Goal: Task Accomplishment & Management: Complete application form

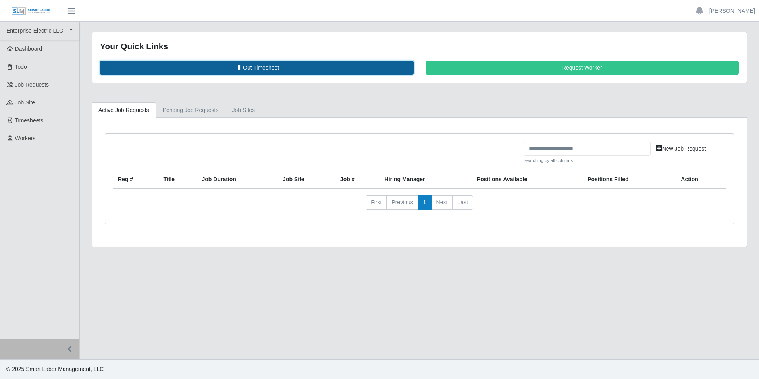
click at [249, 65] on link "Fill Out Timesheet" at bounding box center [256, 68] width 313 height 14
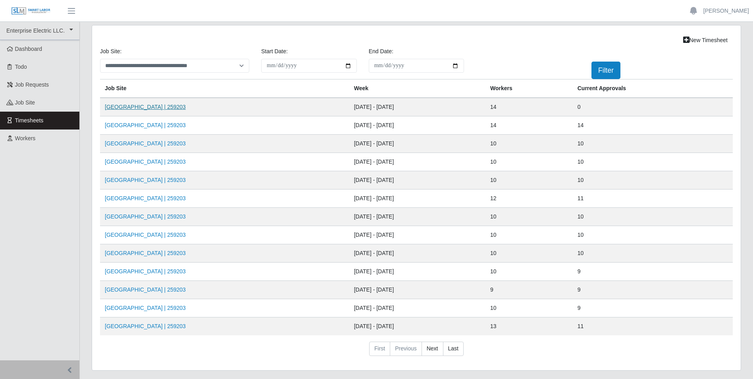
click at [138, 106] on link "[GEOGRAPHIC_DATA] | 259203" at bounding box center [145, 107] width 81 height 6
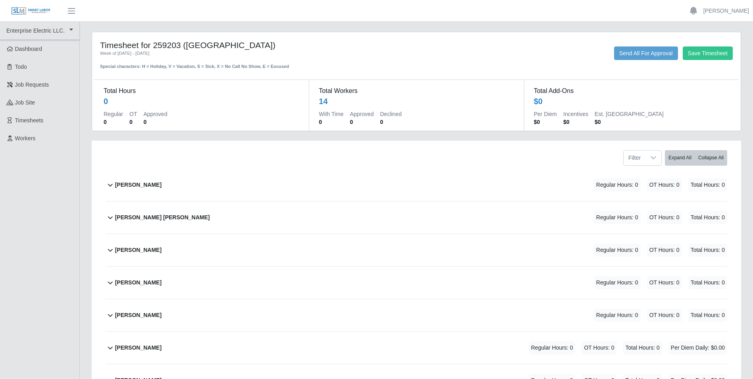
click at [110, 184] on icon at bounding box center [111, 185] width 10 height 10
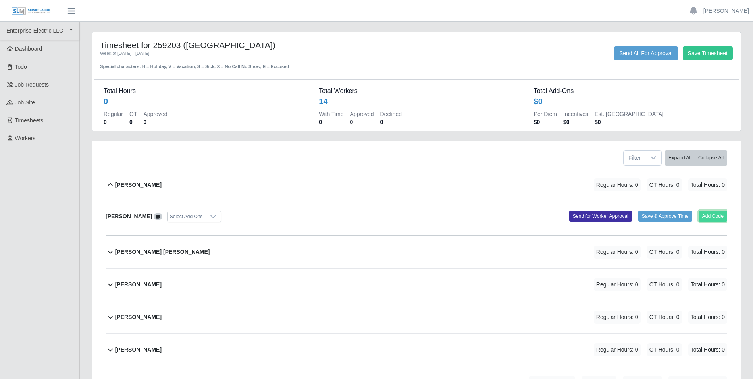
click at [718, 214] on button "Add Code" at bounding box center [712, 215] width 29 height 11
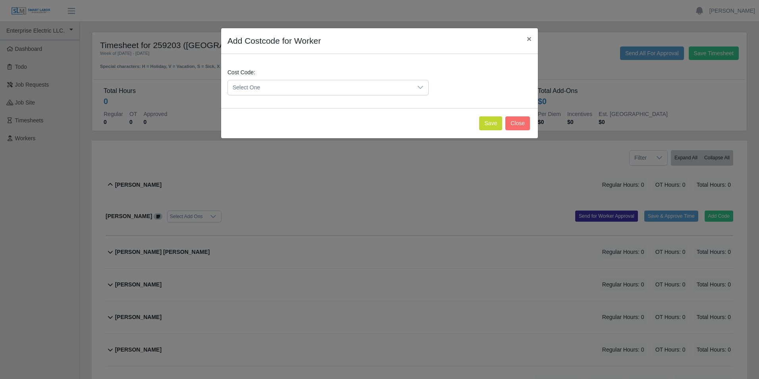
click at [419, 84] on div at bounding box center [420, 87] width 16 height 15
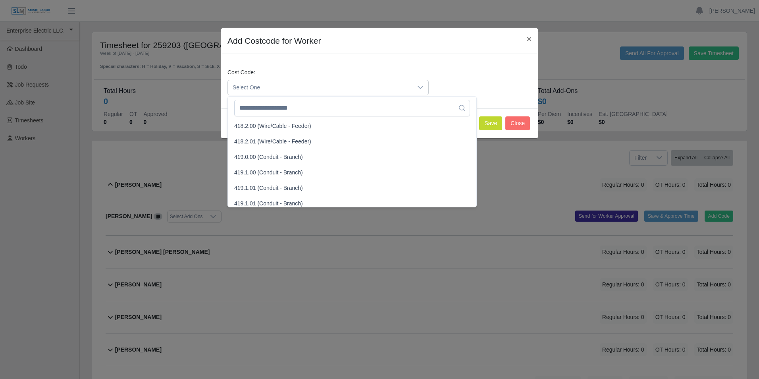
scroll to position [436, 0]
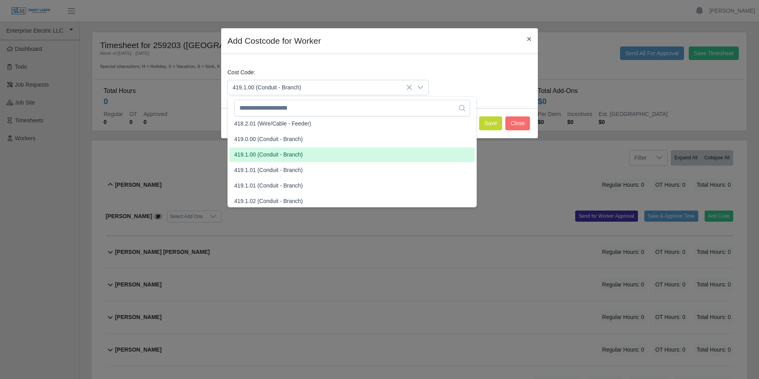
click at [251, 155] on span "419.1.00 (Conduit - Branch)" at bounding box center [268, 154] width 69 height 8
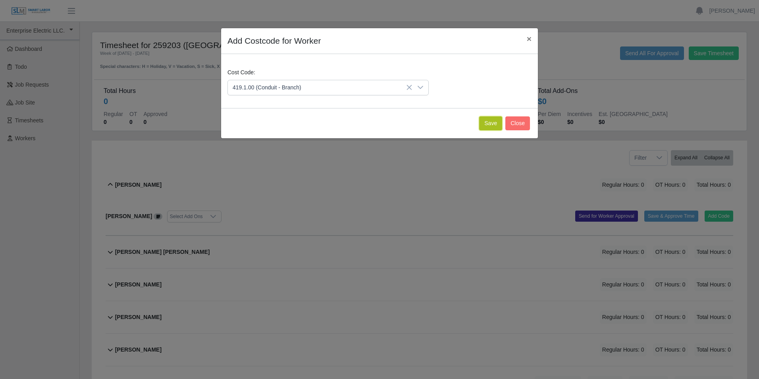
click at [492, 122] on button "Save" at bounding box center [490, 123] width 23 height 14
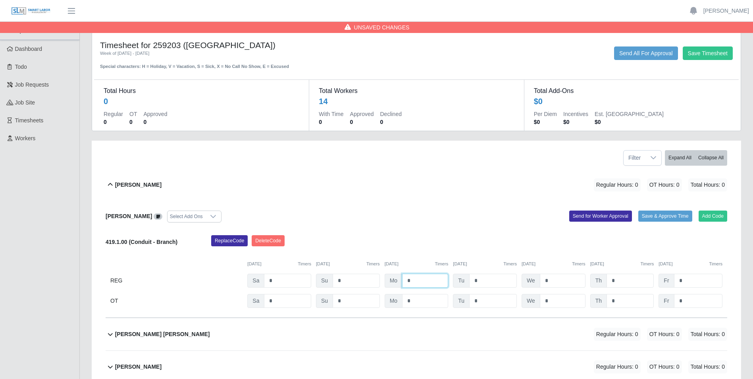
click at [430, 281] on input "*" at bounding box center [425, 280] width 46 height 14
type input "*"
click at [494, 281] on input "*" at bounding box center [493, 280] width 48 height 14
type input "*"
click at [556, 279] on input "*" at bounding box center [563, 280] width 46 height 14
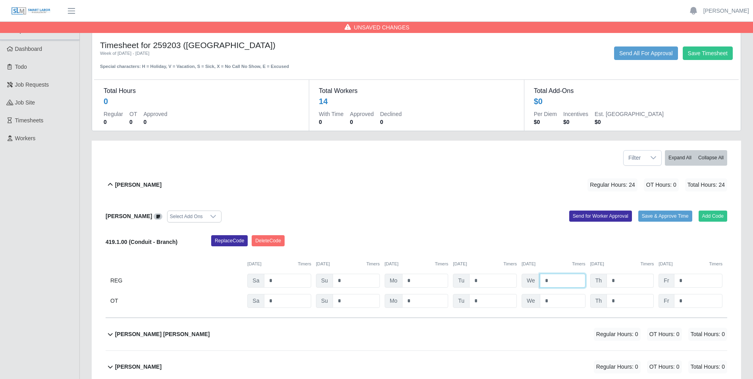
type input "*"
click at [638, 282] on input "*" at bounding box center [629, 280] width 47 height 14
type input "*"
click at [692, 279] on input "*" at bounding box center [698, 280] width 48 height 14
type input "*"
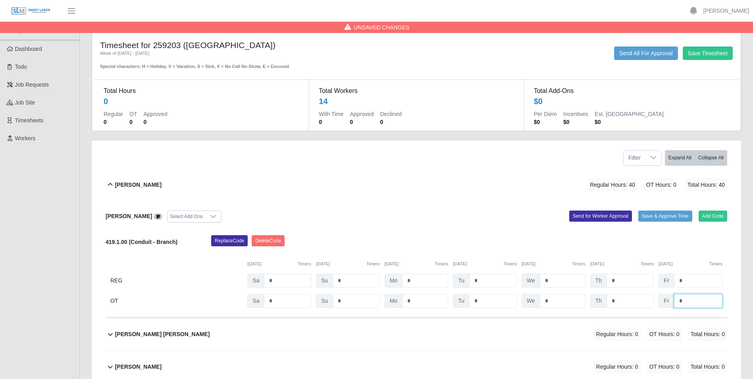
click at [693, 302] on input "*" at bounding box center [698, 301] width 48 height 14
click at [597, 217] on button "Send for Worker Approval" at bounding box center [600, 215] width 63 height 11
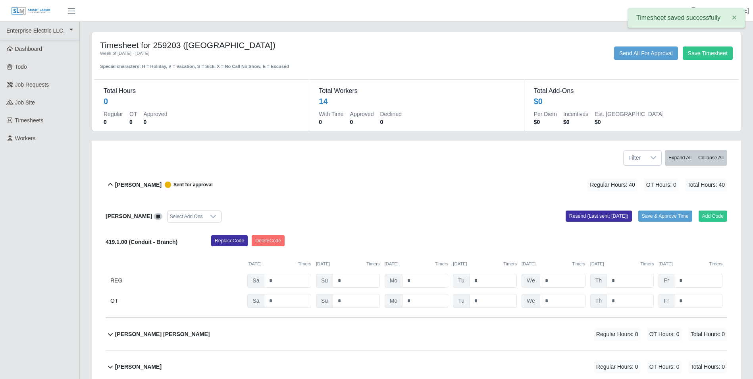
click at [110, 184] on icon at bounding box center [110, 184] width 5 height 3
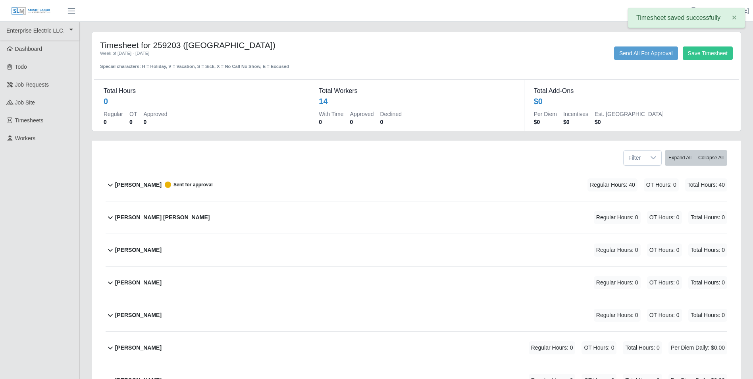
click at [109, 217] on icon at bounding box center [110, 217] width 5 height 3
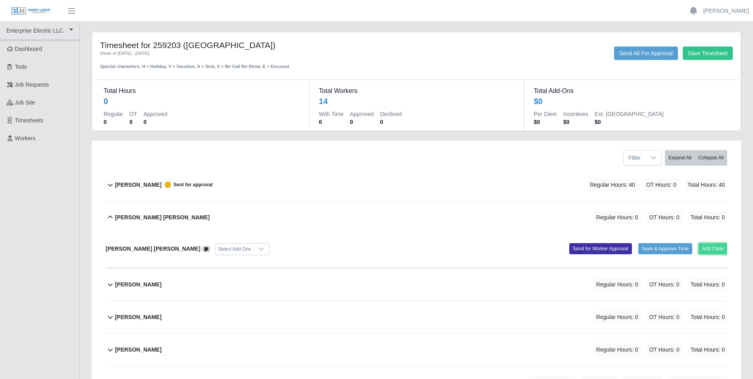
click at [713, 248] on button "Add Code" at bounding box center [712, 248] width 29 height 11
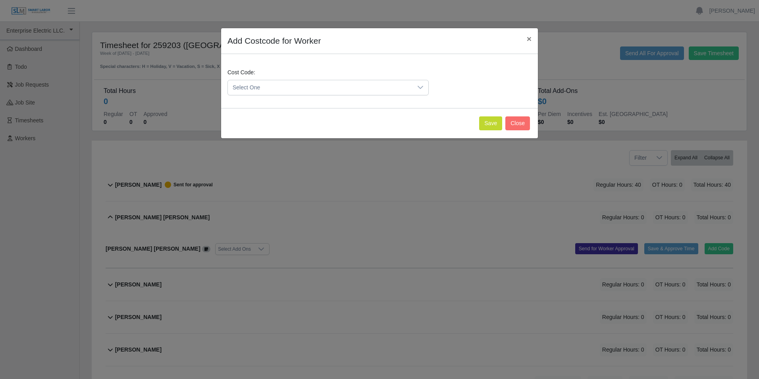
click at [419, 86] on icon at bounding box center [420, 87] width 6 height 6
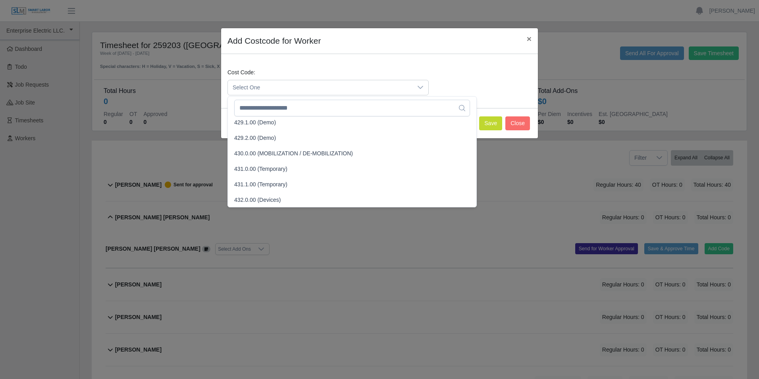
scroll to position [833, 0]
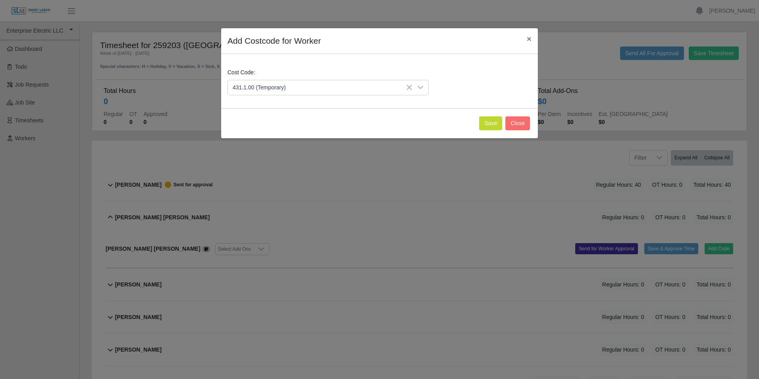
click at [247, 146] on span "431.1.00 (Temporary)" at bounding box center [260, 144] width 53 height 8
click at [490, 121] on button "Save" at bounding box center [490, 123] width 23 height 14
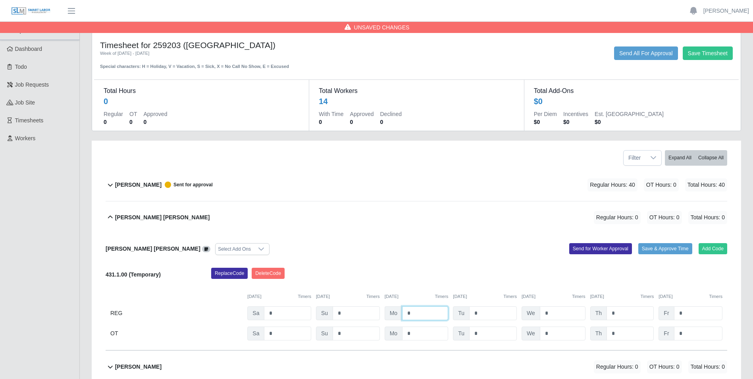
click at [425, 313] on input "*" at bounding box center [425, 313] width 46 height 14
type input "*"
click at [481, 309] on input "*" at bounding box center [493, 313] width 48 height 14
type input "*"
click at [548, 314] on input "*" at bounding box center [563, 313] width 46 height 14
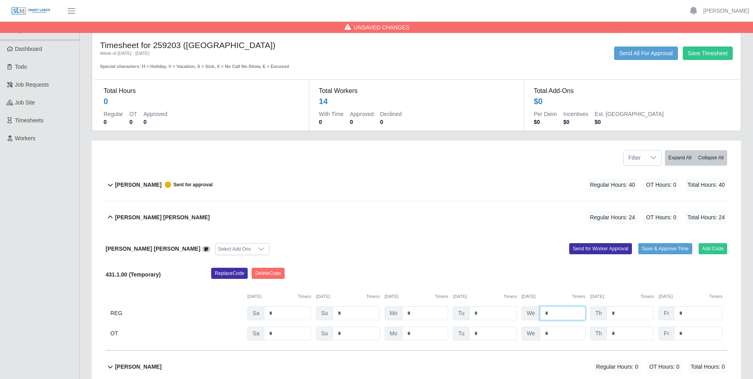
type input "*"
click at [616, 313] on input "*" at bounding box center [629, 313] width 47 height 14
type input "*"
click at [687, 313] on input "*" at bounding box center [698, 313] width 48 height 14
type input "*"
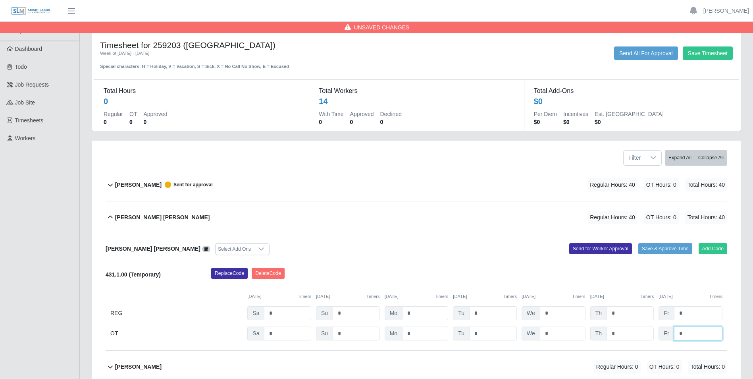
click at [692, 333] on input "*" at bounding box center [698, 333] width 48 height 14
click at [593, 251] on button "Send for Worker Approval" at bounding box center [600, 248] width 63 height 11
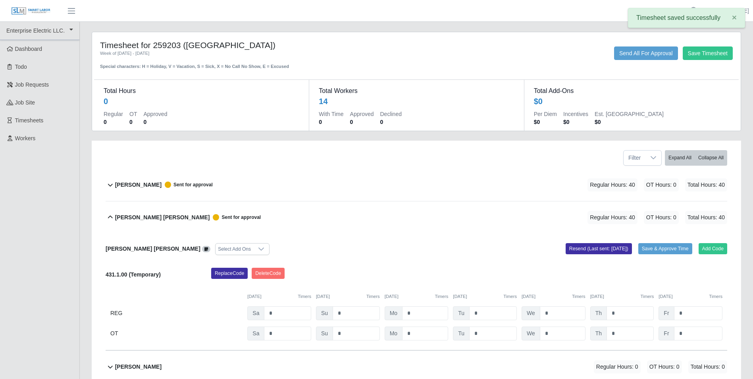
click at [110, 217] on icon at bounding box center [111, 217] width 10 height 10
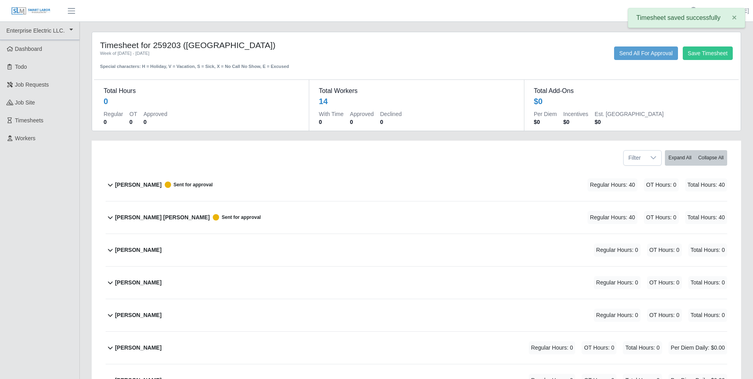
click at [108, 251] on icon at bounding box center [111, 250] width 10 height 10
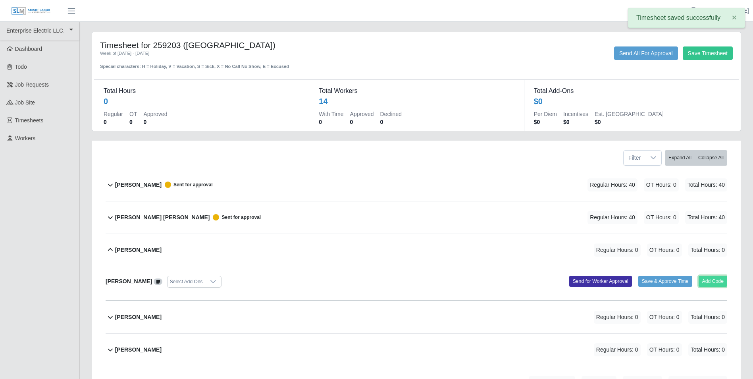
click at [704, 281] on button "Add Code" at bounding box center [712, 280] width 29 height 11
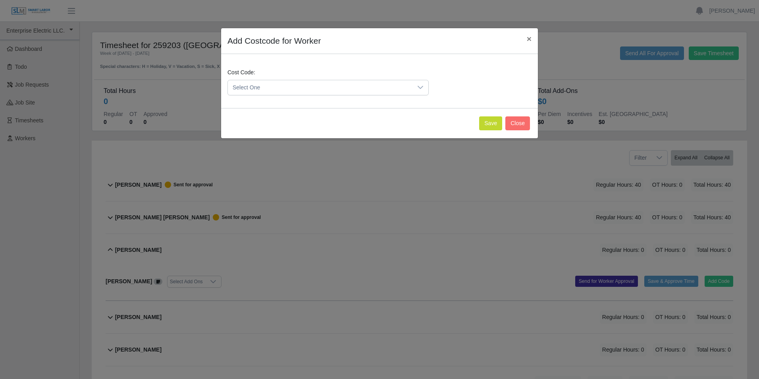
click at [419, 86] on icon at bounding box center [420, 87] width 6 height 6
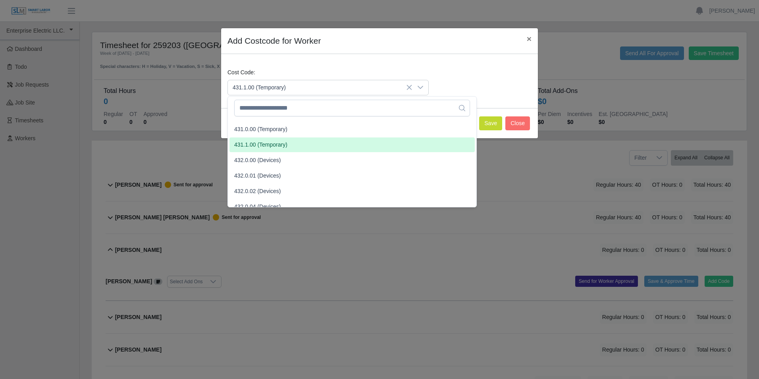
click at [242, 145] on span "431.1.00 (Temporary)" at bounding box center [260, 144] width 53 height 8
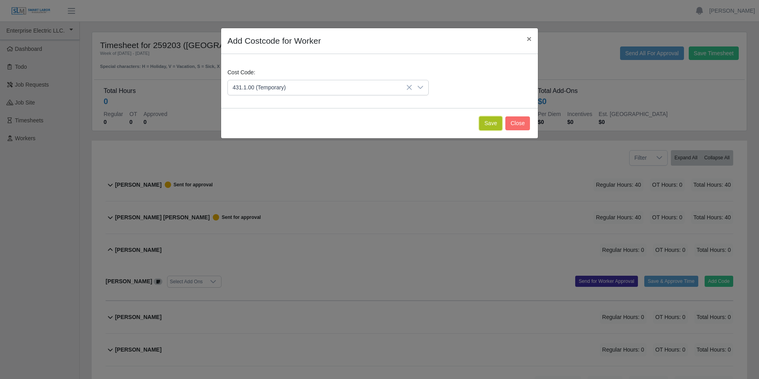
click at [488, 123] on button "Save" at bounding box center [490, 123] width 23 height 14
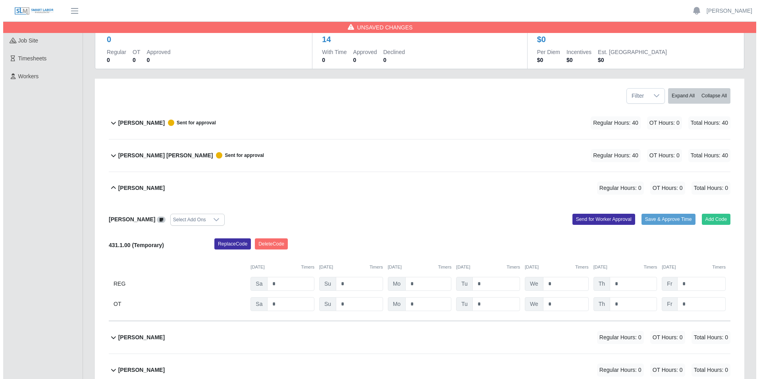
scroll to position [79, 0]
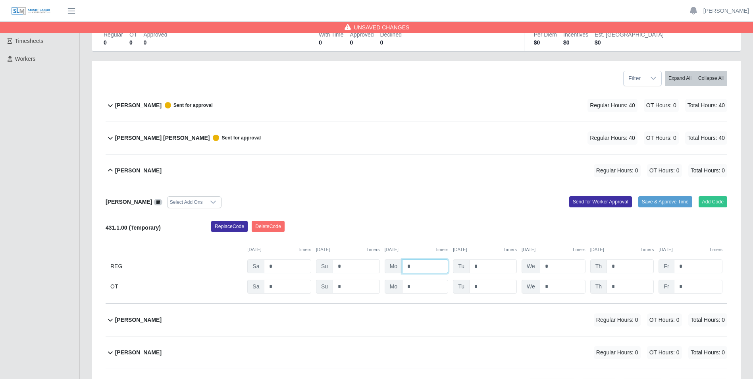
click at [409, 267] on input "*" at bounding box center [425, 266] width 46 height 14
click at [429, 263] on input "*" at bounding box center [425, 266] width 46 height 14
type input "*"
click at [481, 265] on input "*" at bounding box center [493, 266] width 48 height 14
type input "*"
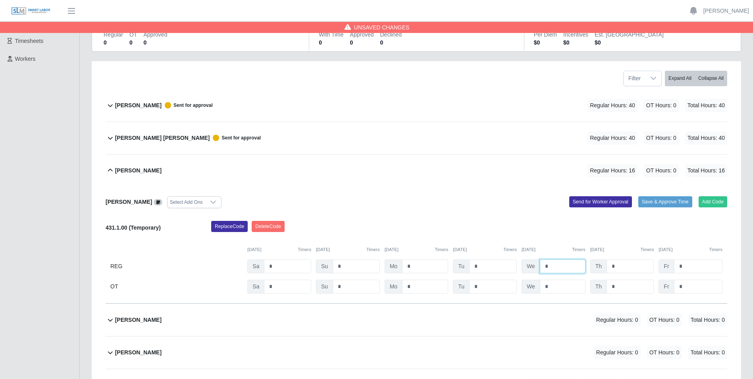
click at [551, 267] on input "*" at bounding box center [563, 266] width 46 height 14
type input "*"
click at [615, 267] on input "*" at bounding box center [629, 266] width 47 height 14
type input "*"
click at [692, 268] on input "*" at bounding box center [698, 266] width 48 height 14
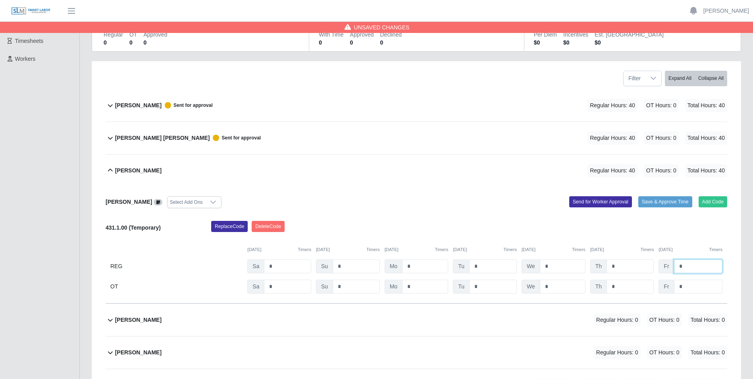
type input "*"
click at [690, 284] on input "*" at bounding box center [698, 286] width 48 height 14
click at [606, 202] on button "Send for Worker Approval" at bounding box center [600, 201] width 63 height 11
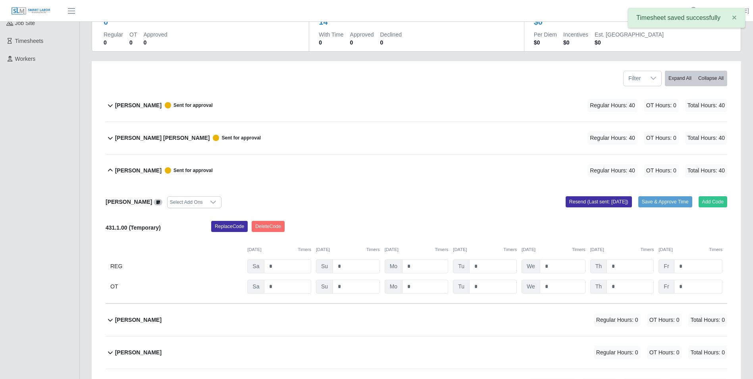
click at [108, 170] on icon at bounding box center [111, 170] width 10 height 10
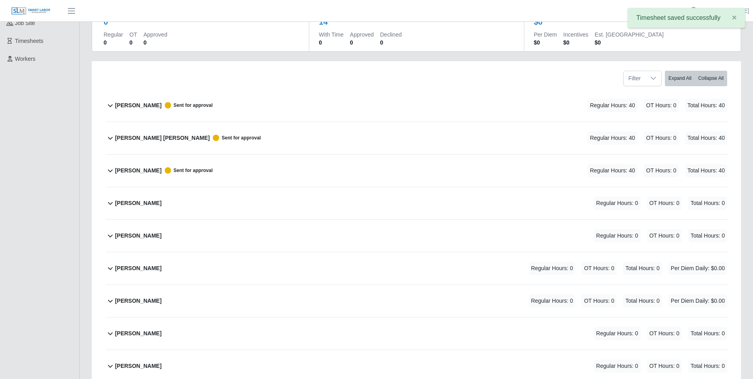
click at [110, 202] on icon at bounding box center [111, 203] width 10 height 10
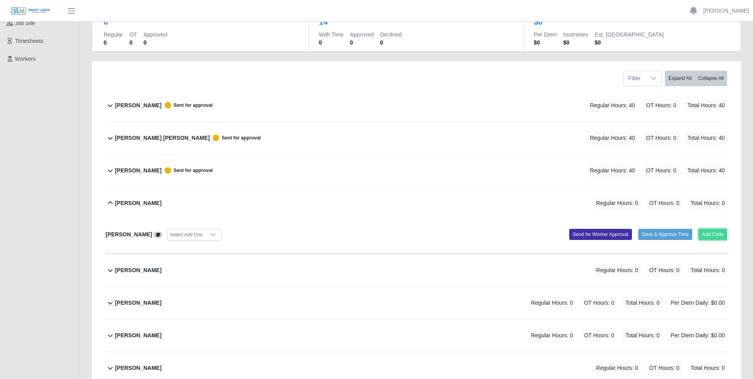
click at [717, 234] on button "Add Code" at bounding box center [712, 234] width 29 height 11
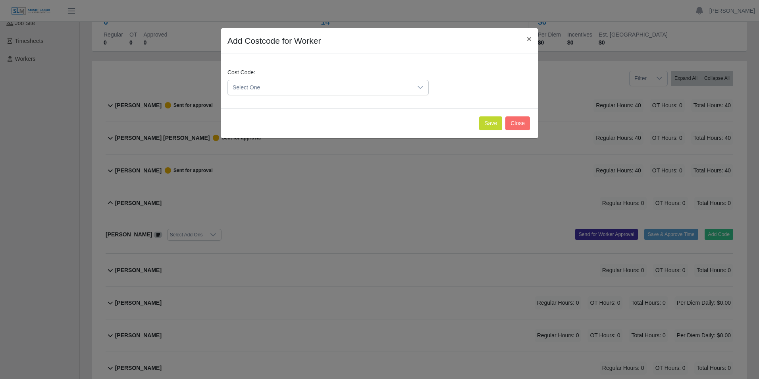
click at [420, 88] on icon at bounding box center [420, 87] width 6 height 3
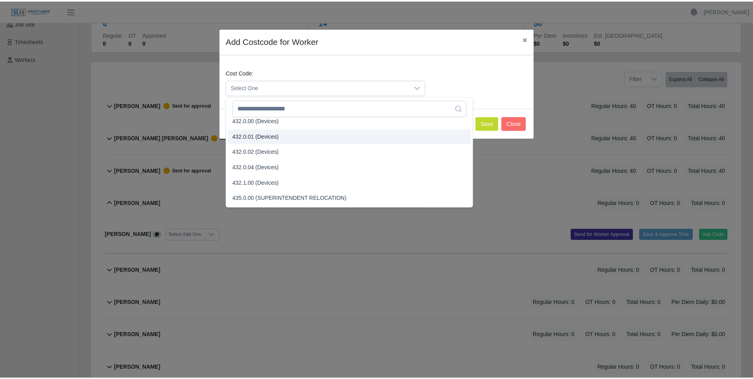
scroll to position [833, 0]
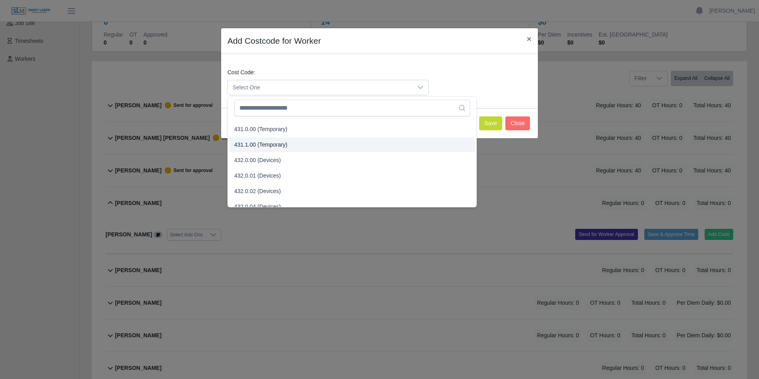
click at [240, 146] on span "431.1.00 (Temporary)" at bounding box center [260, 144] width 53 height 8
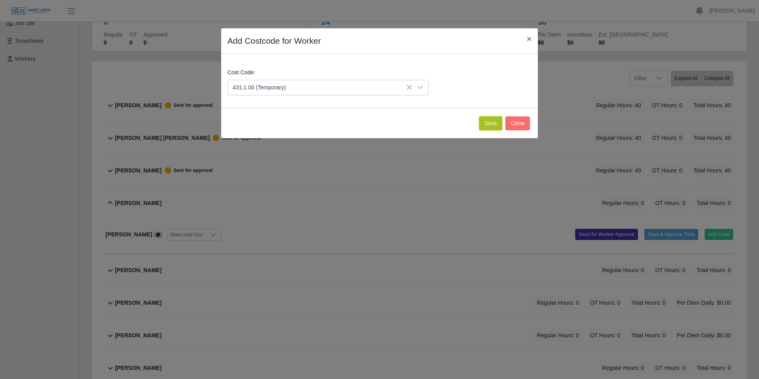
click at [497, 122] on button "Save" at bounding box center [490, 123] width 23 height 14
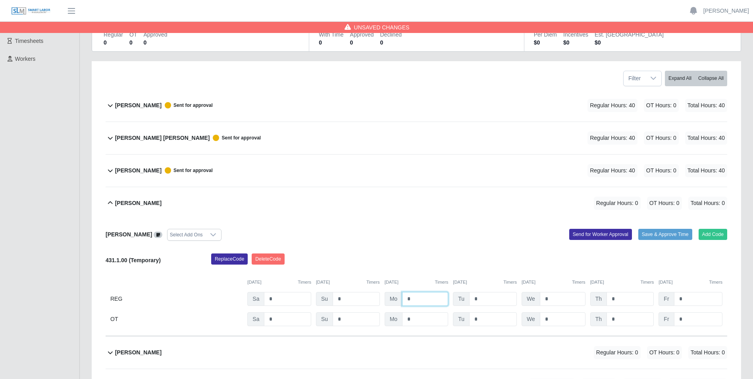
click at [421, 301] on input "*" at bounding box center [425, 299] width 46 height 14
type input "*"
click at [481, 296] on input "*" at bounding box center [493, 299] width 48 height 14
type input "*"
click at [554, 300] on input "*" at bounding box center [563, 299] width 46 height 14
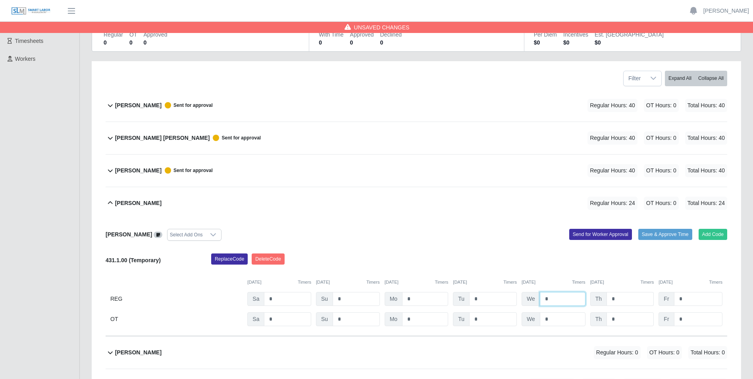
type input "*"
click at [621, 298] on input "*" at bounding box center [629, 299] width 47 height 14
type input "*"
click at [681, 299] on input "*" at bounding box center [698, 299] width 48 height 14
type input "*"
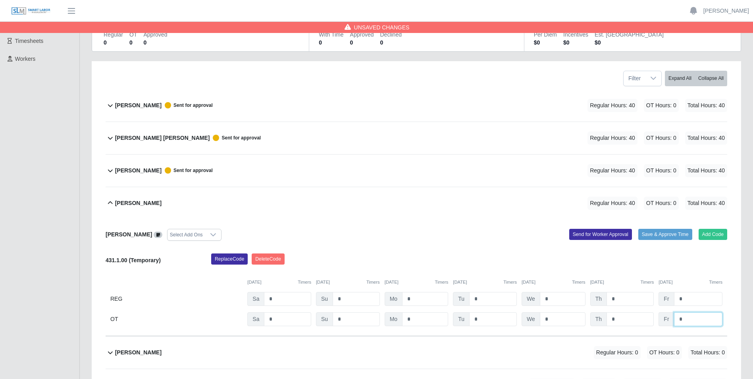
click at [686, 318] on input "*" at bounding box center [698, 319] width 48 height 14
click at [601, 233] on button "Send for Worker Approval" at bounding box center [600, 234] width 63 height 11
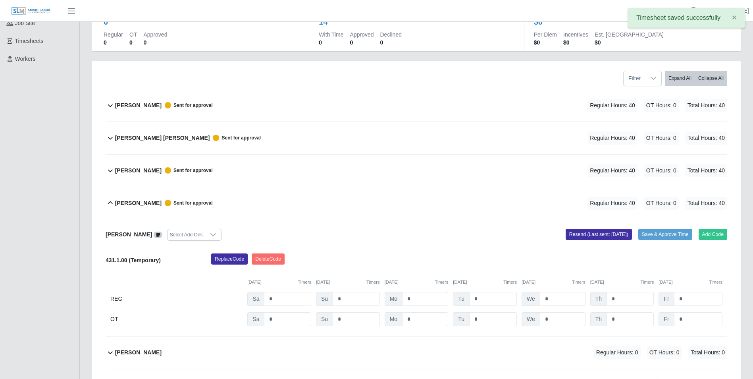
click at [110, 202] on icon at bounding box center [110, 202] width 5 height 3
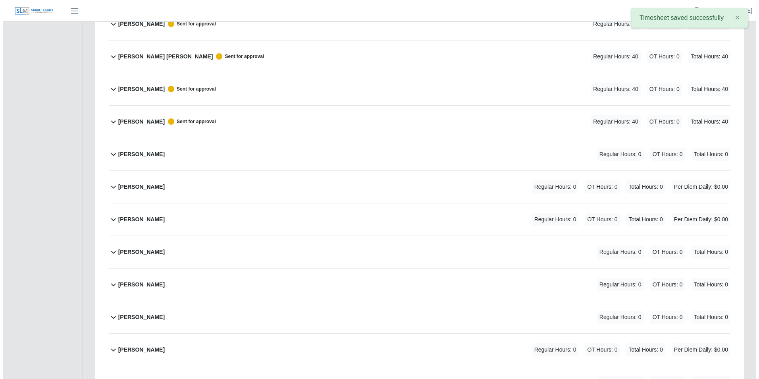
scroll to position [198, 0]
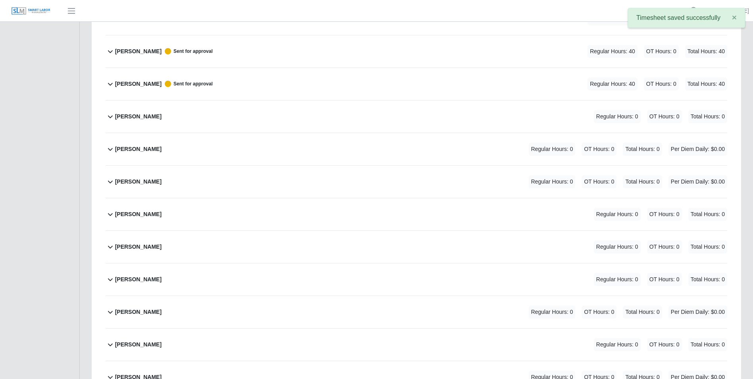
click at [109, 116] on icon at bounding box center [110, 116] width 5 height 3
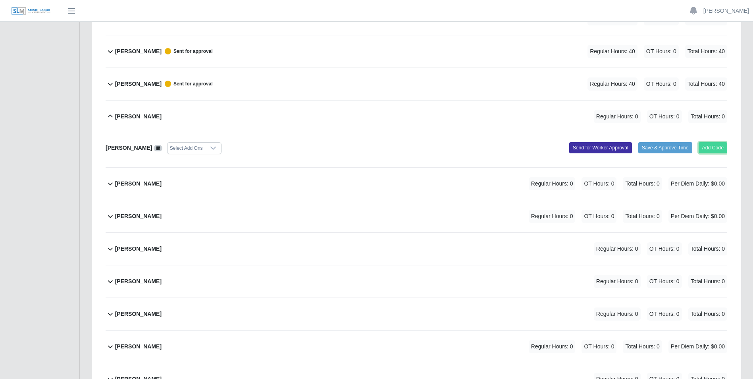
click at [716, 146] on button "Add Code" at bounding box center [712, 147] width 29 height 11
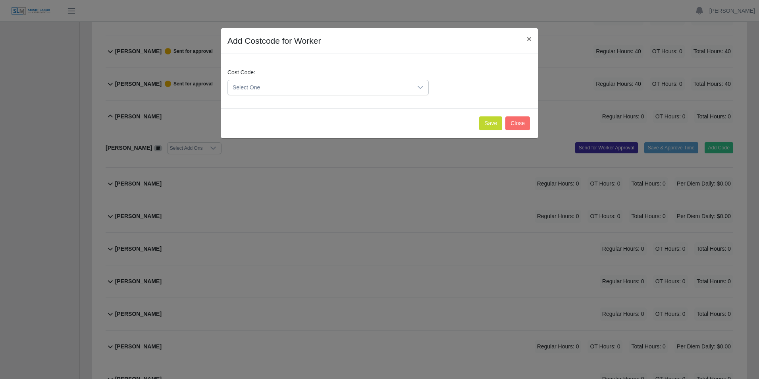
click at [419, 86] on icon at bounding box center [420, 87] width 6 height 6
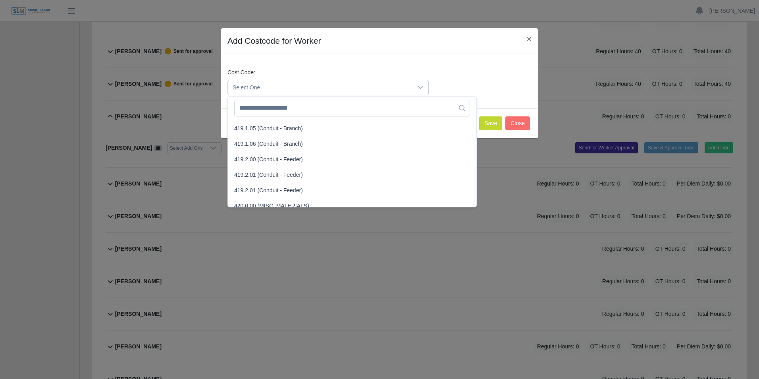
scroll to position [595, 0]
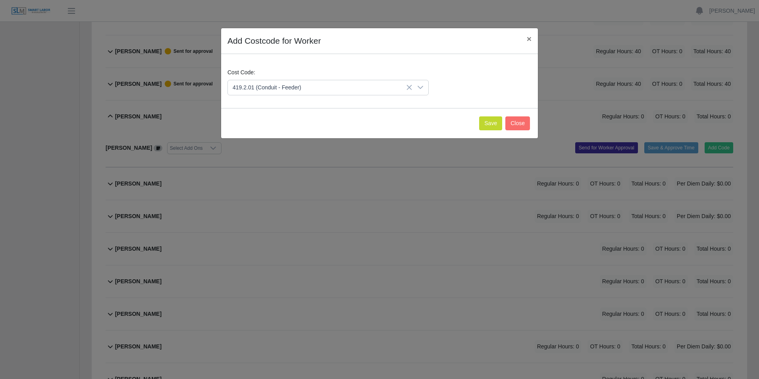
click at [246, 135] on span "419.2.01 (Conduit - Feeder)" at bounding box center [268, 135] width 69 height 8
click at [494, 124] on button "Save" at bounding box center [490, 123] width 23 height 14
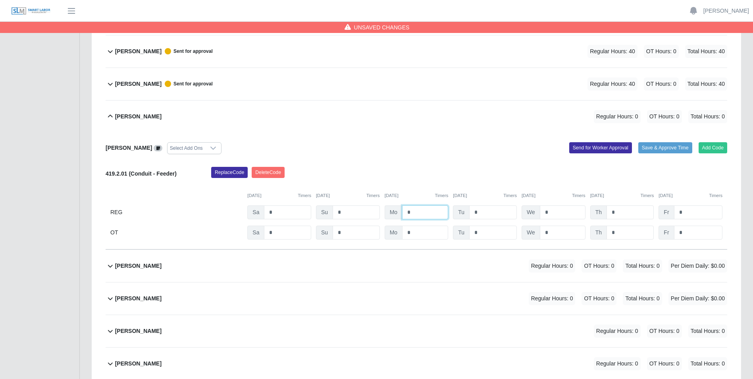
click at [417, 211] on input "*" at bounding box center [425, 212] width 46 height 14
type input "**"
click at [479, 214] on input "*" at bounding box center [493, 212] width 48 height 14
type input "**"
click at [551, 212] on input "*" at bounding box center [563, 212] width 46 height 14
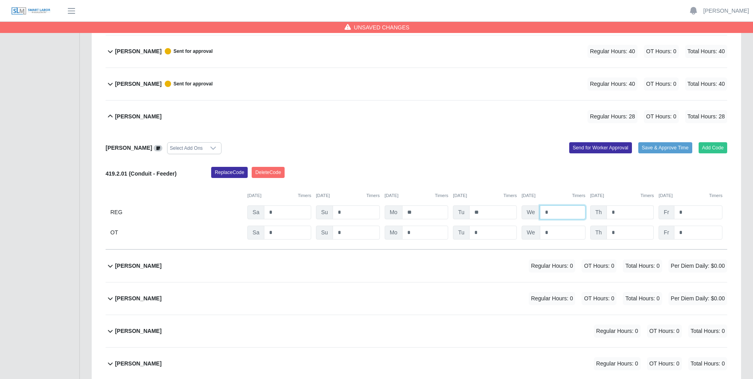
type input "*"
click at [621, 214] on input "*" at bounding box center [629, 212] width 47 height 14
type input "*"
click at [686, 212] on input "*" at bounding box center [698, 212] width 48 height 14
type input "*"
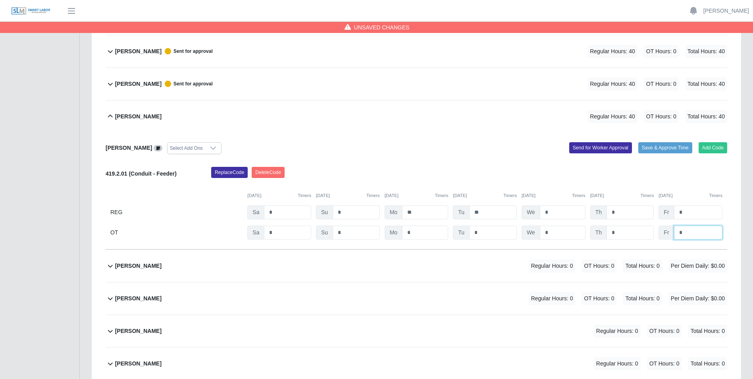
click at [692, 231] on input "*" at bounding box center [698, 232] width 48 height 14
type input "*"
click at [606, 150] on button "Send for Worker Approval" at bounding box center [600, 147] width 63 height 11
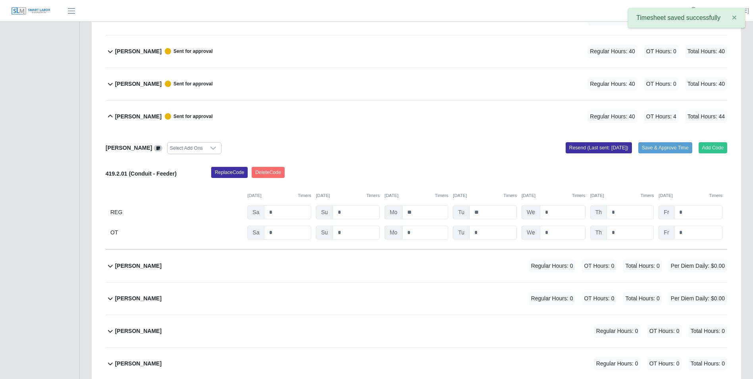
click at [111, 115] on icon at bounding box center [111, 116] width 10 height 10
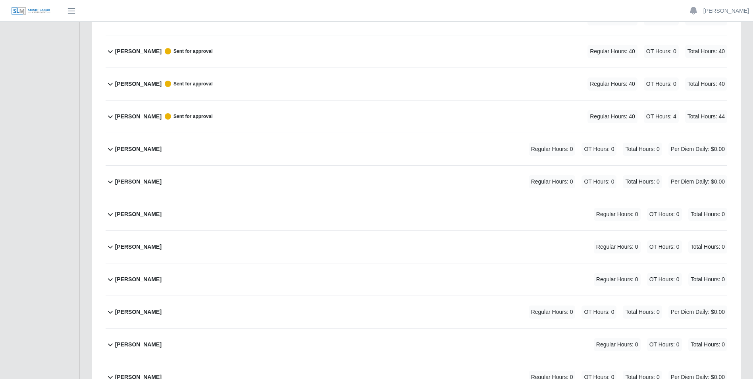
click at [110, 215] on icon at bounding box center [111, 214] width 10 height 10
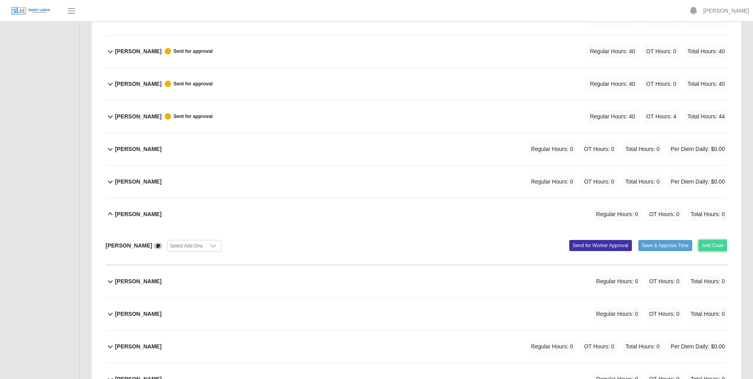
click at [710, 247] on button "Add Code" at bounding box center [712, 245] width 29 height 11
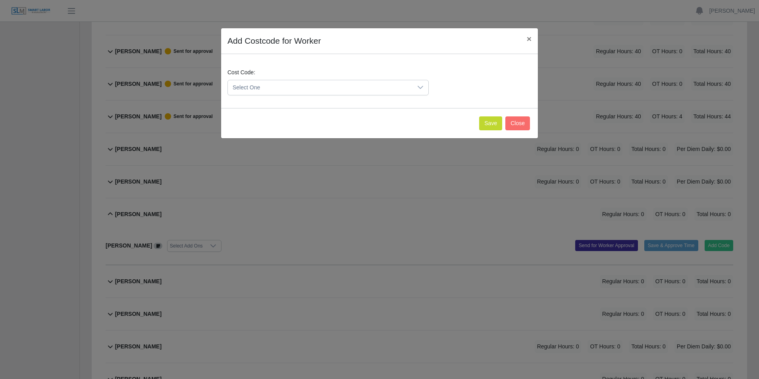
click at [422, 85] on icon at bounding box center [420, 87] width 6 height 6
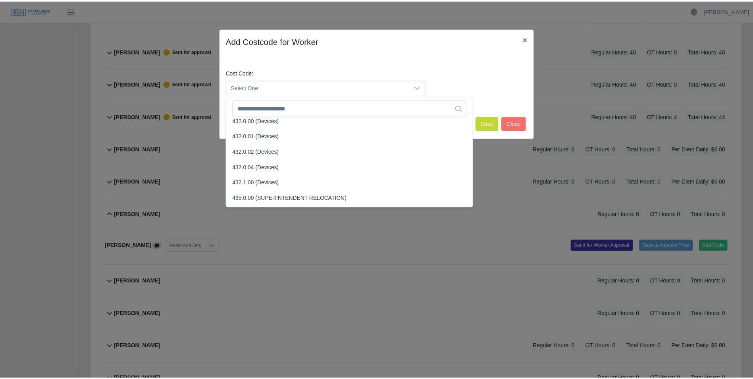
scroll to position [833, 0]
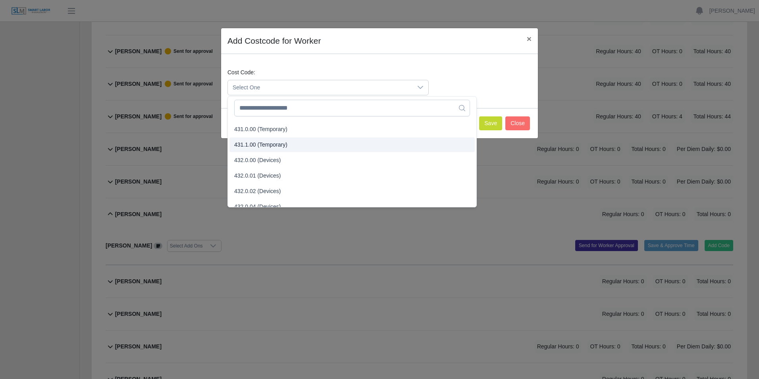
click at [237, 143] on span "431.1.00 (Temporary)" at bounding box center [260, 144] width 53 height 8
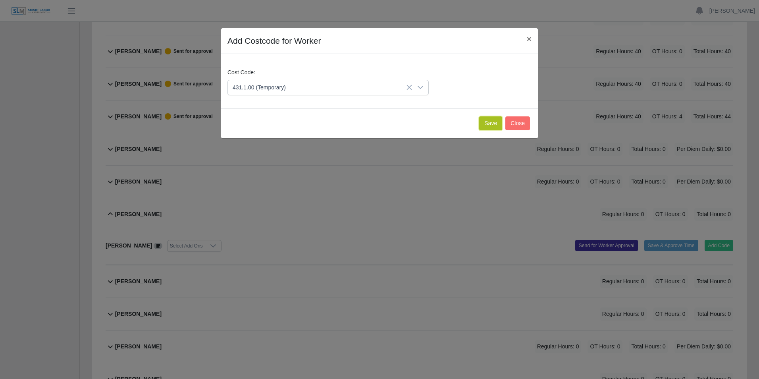
click at [483, 121] on button "Save" at bounding box center [490, 123] width 23 height 14
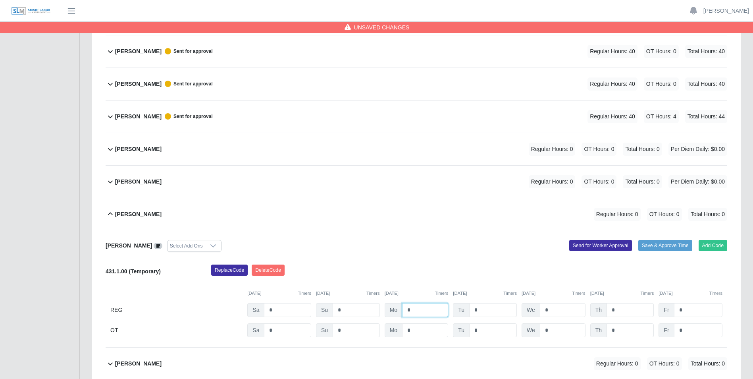
click at [425, 310] on input "*" at bounding box center [425, 310] width 46 height 14
type input "*"
click at [492, 306] on input "*" at bounding box center [493, 310] width 48 height 14
type input "*"
click at [555, 313] on input "*" at bounding box center [563, 310] width 46 height 14
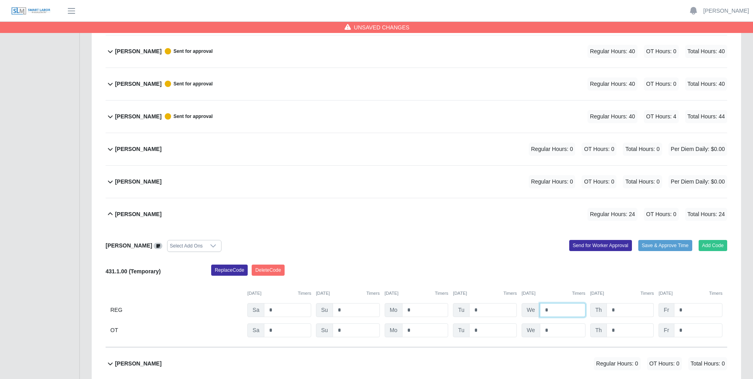
type input "*"
click at [630, 308] on input "*" at bounding box center [629, 310] width 47 height 14
type input "*"
click at [700, 314] on input "*" at bounding box center [698, 310] width 48 height 14
type input "*"
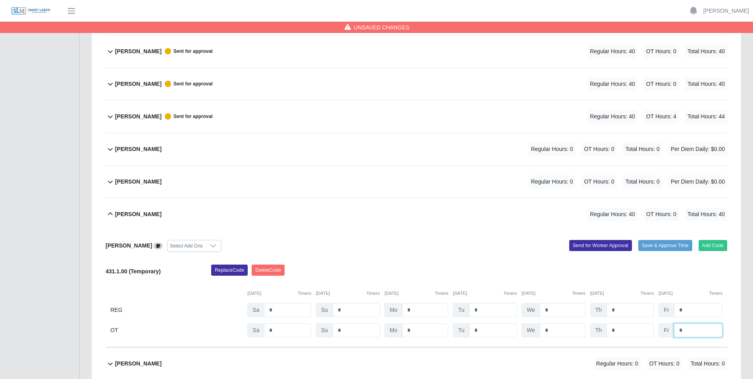
click at [700, 330] on input "*" at bounding box center [698, 330] width 48 height 14
click at [615, 245] on button "Send for Worker Approval" at bounding box center [600, 245] width 63 height 11
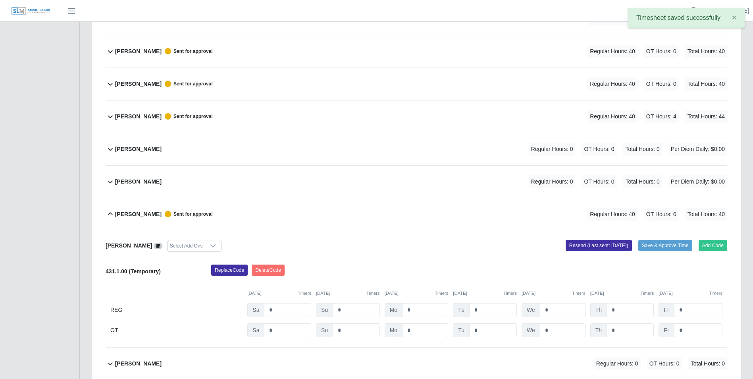
click at [110, 213] on icon at bounding box center [110, 213] width 5 height 3
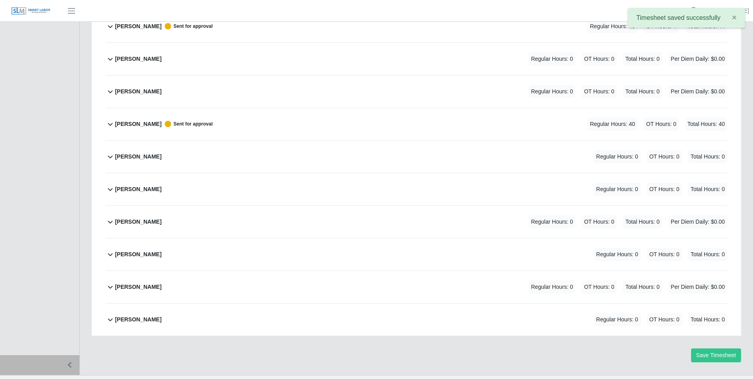
scroll to position [304, 0]
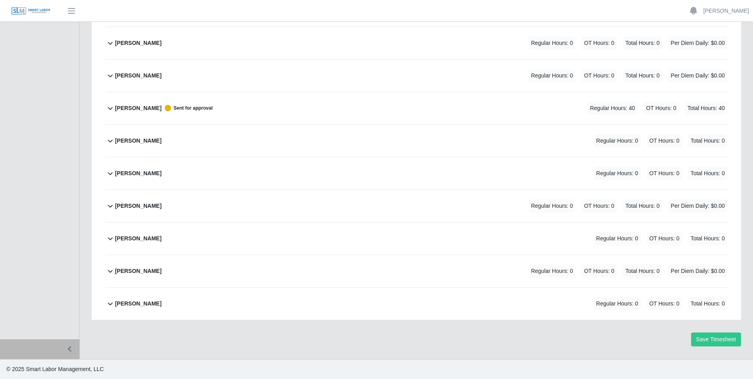
click at [111, 140] on icon at bounding box center [111, 141] width 10 height 10
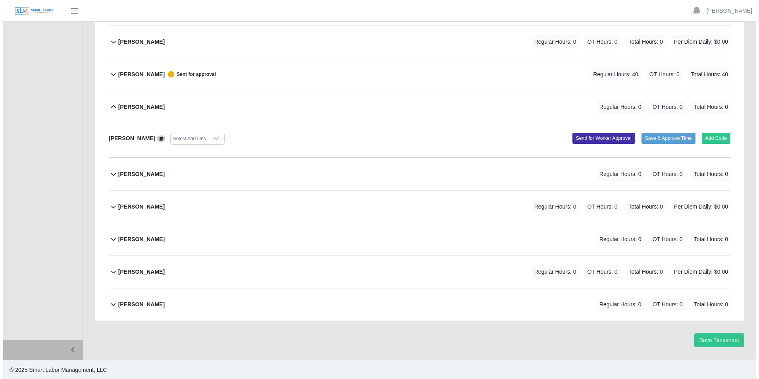
scroll to position [339, 0]
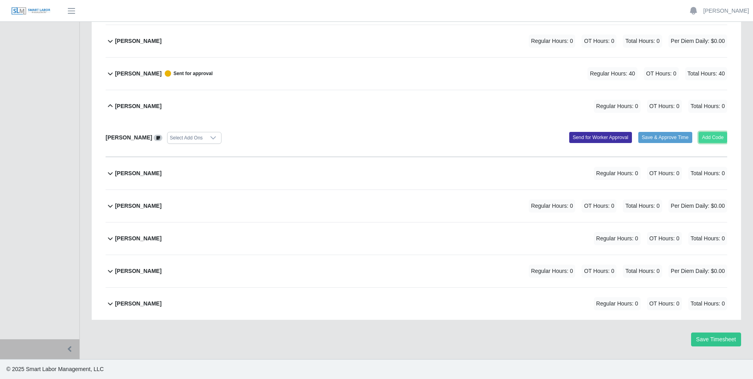
click at [711, 135] on button "Add Code" at bounding box center [712, 137] width 29 height 11
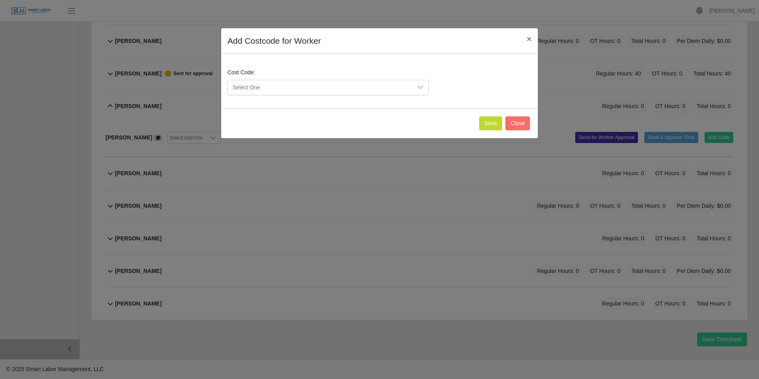
click at [422, 86] on icon at bounding box center [420, 87] width 6 height 6
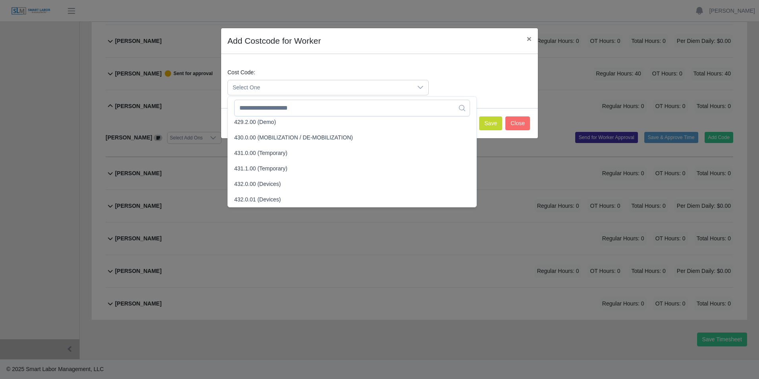
scroll to position [833, 0]
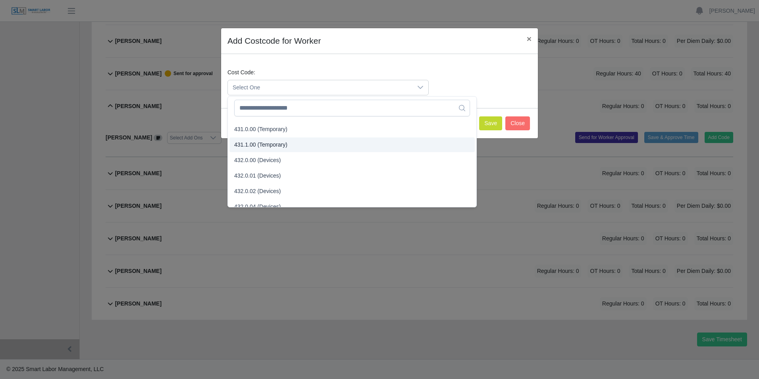
click at [247, 143] on span "431.1.00 (Temporary)" at bounding box center [260, 144] width 53 height 8
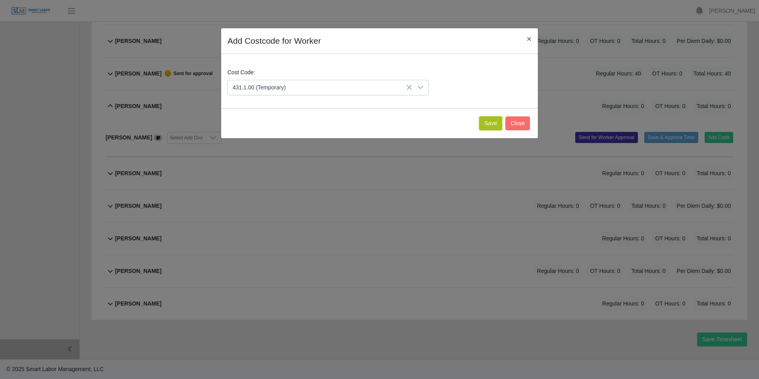
click at [488, 122] on button "Save" at bounding box center [490, 123] width 23 height 14
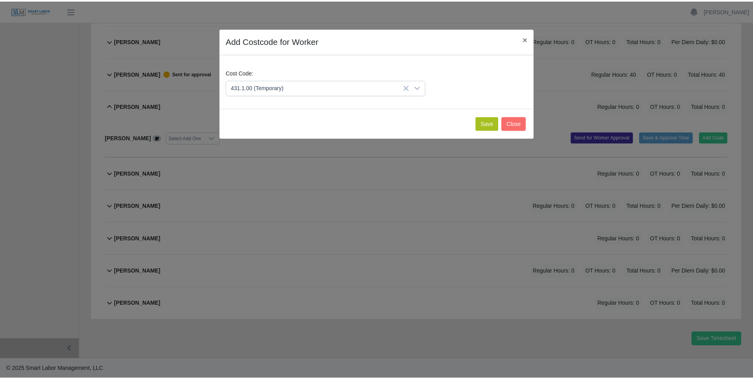
scroll to position [421, 0]
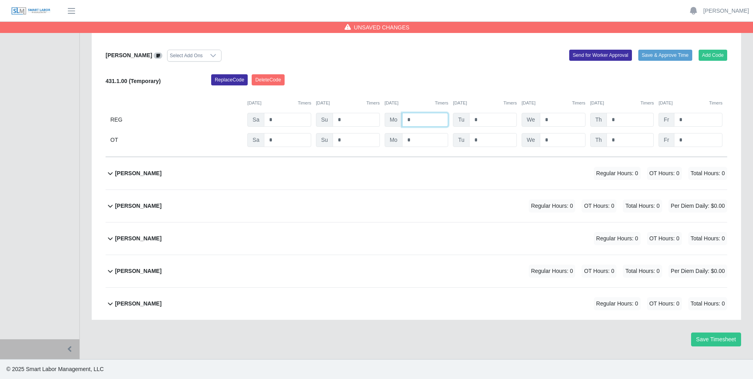
click at [420, 121] on input "*" at bounding box center [425, 120] width 46 height 14
type input "*"
click at [484, 122] on input "*" at bounding box center [493, 120] width 48 height 14
type input "*"
click at [555, 121] on input "*" at bounding box center [563, 120] width 46 height 14
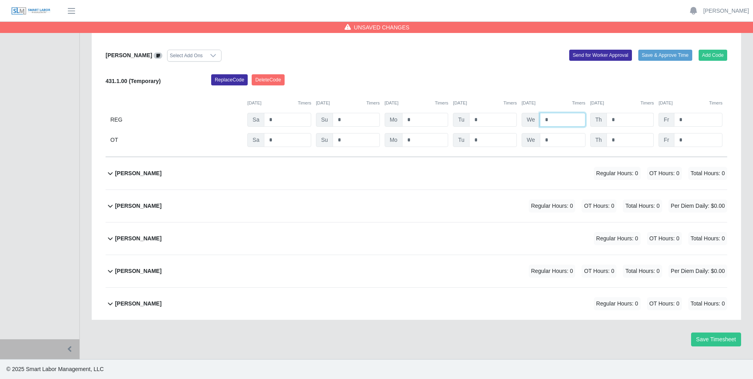
type input "*"
click at [626, 121] on input "*" at bounding box center [629, 120] width 47 height 14
type input "*"
click at [689, 121] on input "*" at bounding box center [698, 120] width 48 height 14
type input "*"
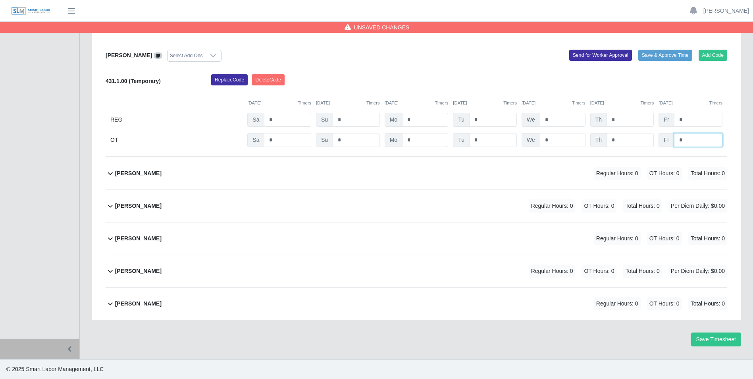
click at [692, 140] on input "*" at bounding box center [698, 140] width 48 height 14
click at [610, 56] on button "Send for Worker Approval" at bounding box center [600, 55] width 63 height 11
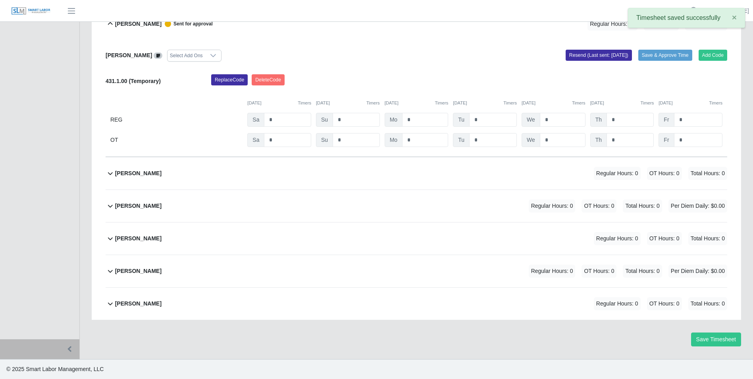
click at [111, 23] on icon at bounding box center [110, 23] width 5 height 3
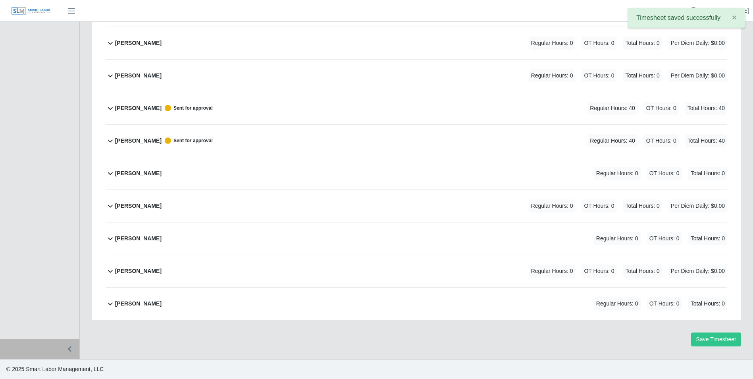
scroll to position [304, 0]
click at [109, 173] on icon at bounding box center [110, 173] width 5 height 3
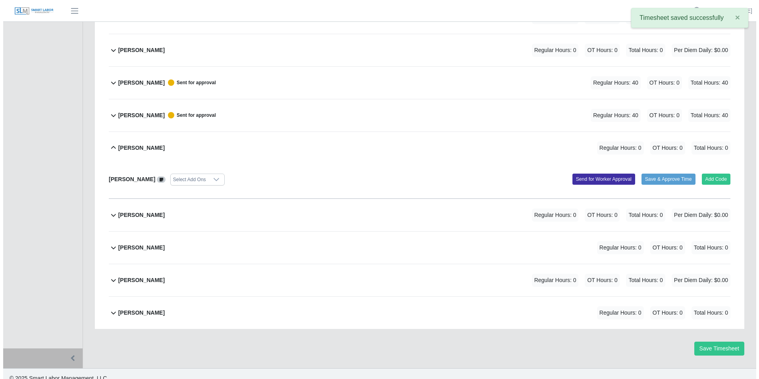
scroll to position [339, 0]
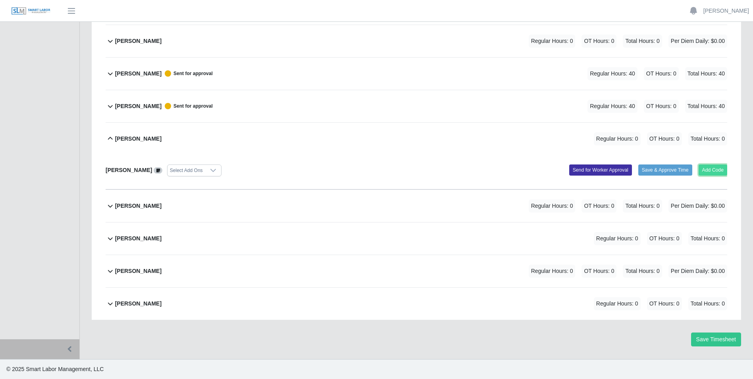
click at [707, 170] on button "Add Code" at bounding box center [712, 169] width 29 height 11
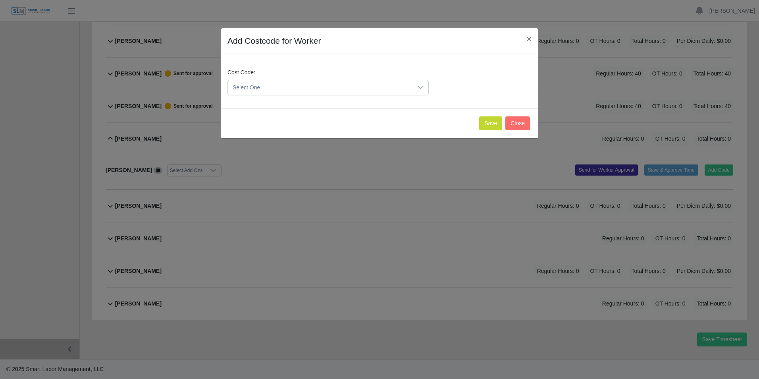
click at [420, 89] on icon at bounding box center [420, 87] width 6 height 6
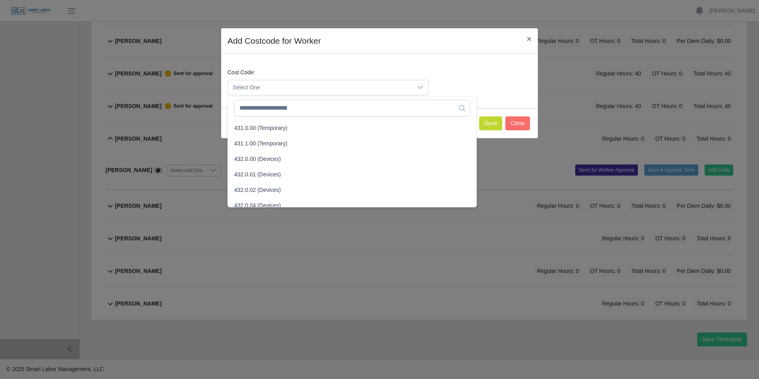
scroll to position [794, 0]
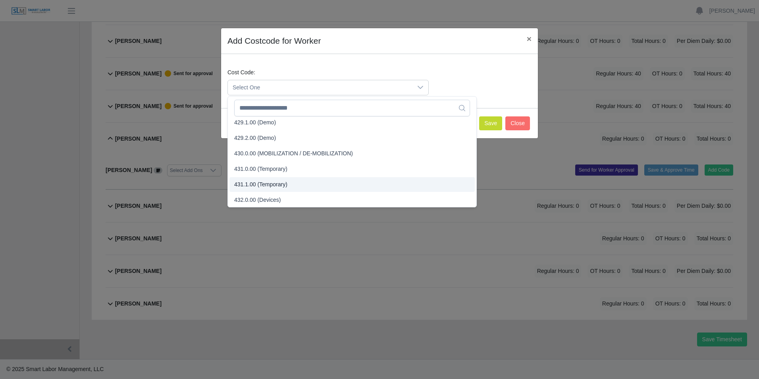
click at [240, 185] on span "431.1.00 (Temporary)" at bounding box center [260, 184] width 53 height 8
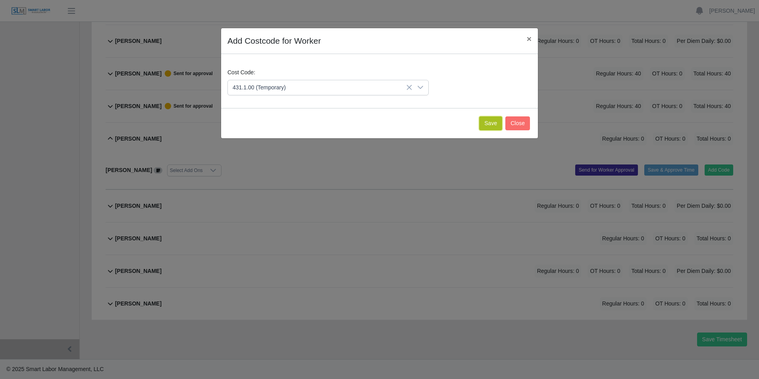
click at [489, 122] on button "Save" at bounding box center [490, 123] width 23 height 14
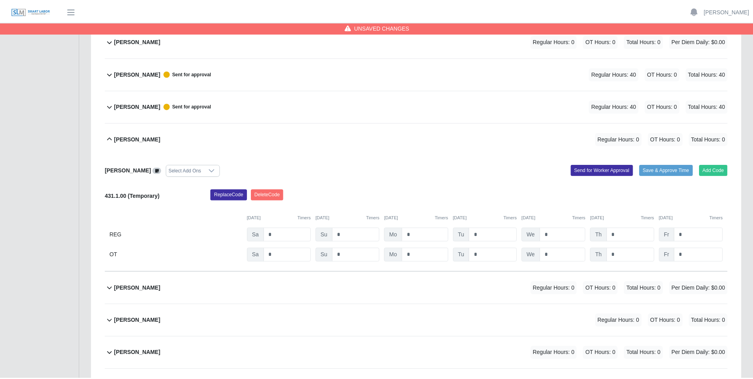
scroll to position [421, 0]
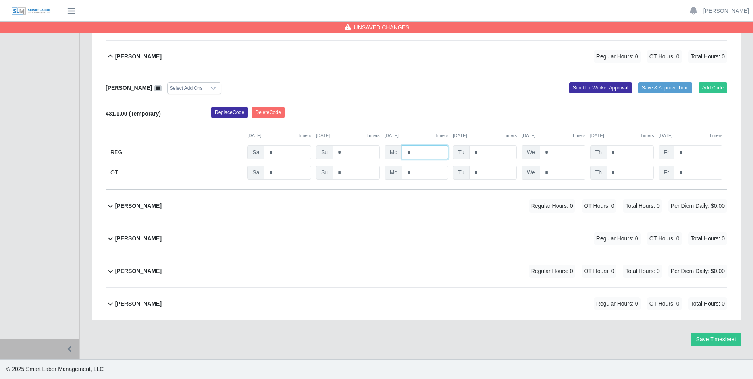
click at [419, 152] on input "*" at bounding box center [425, 152] width 46 height 14
type input "*"
click at [485, 150] on input "*" at bounding box center [493, 152] width 48 height 14
type input "*"
click at [561, 152] on input "*" at bounding box center [563, 152] width 46 height 14
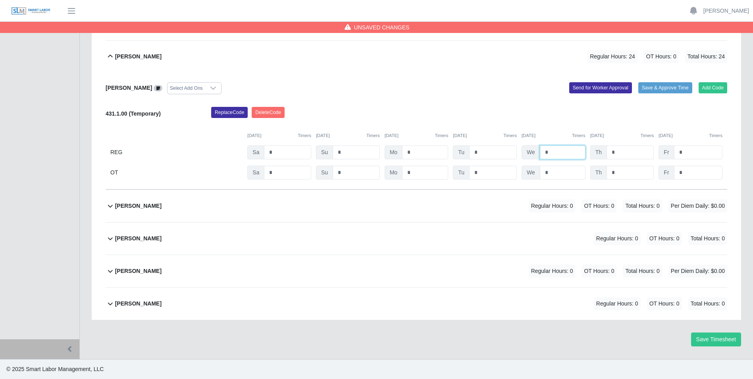
type input "*"
click at [617, 152] on input "*" at bounding box center [629, 152] width 47 height 14
type input "*"
click at [683, 150] on input "*" at bounding box center [698, 152] width 48 height 14
type input "*"
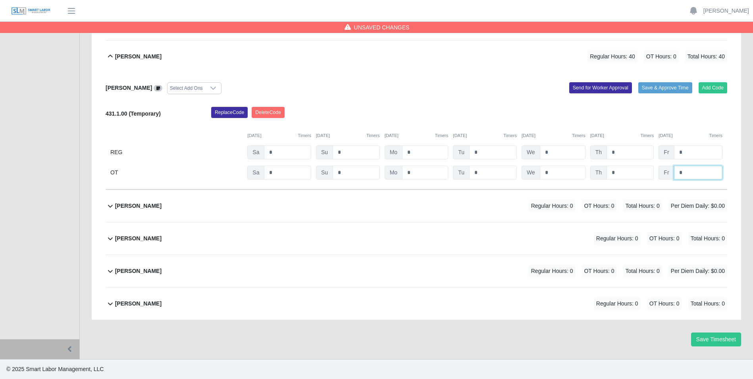
click at [694, 174] on input "*" at bounding box center [698, 172] width 48 height 14
click at [588, 87] on button "Send for Worker Approval" at bounding box center [600, 87] width 63 height 11
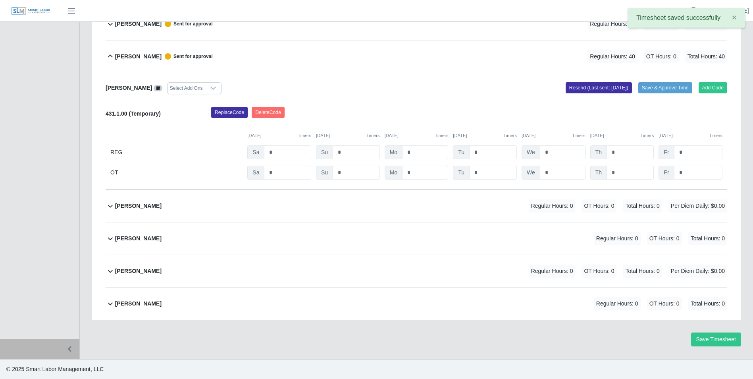
click at [110, 56] on icon at bounding box center [111, 57] width 10 height 10
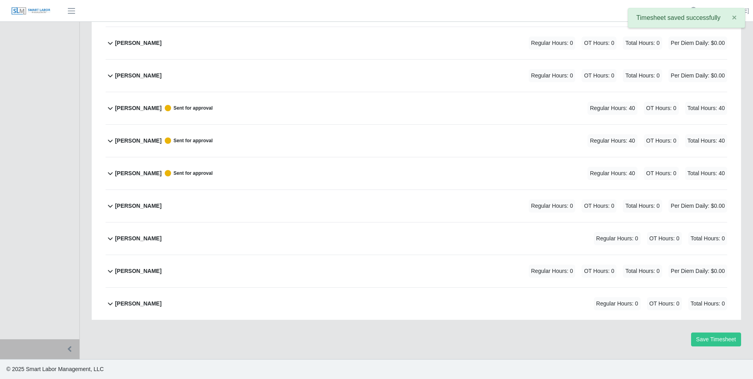
scroll to position [304, 0]
click at [110, 238] on icon at bounding box center [111, 238] width 10 height 10
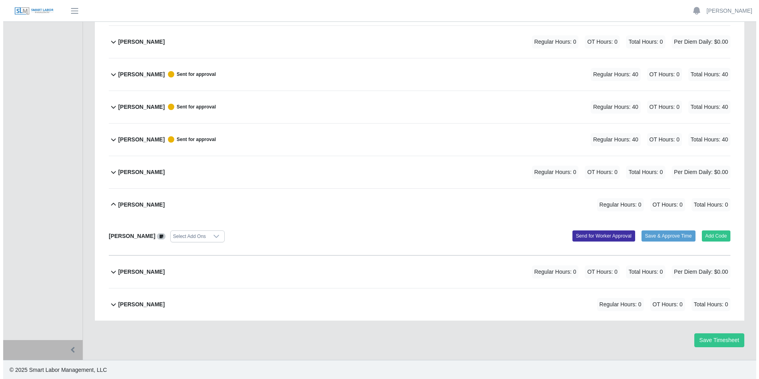
scroll to position [339, 0]
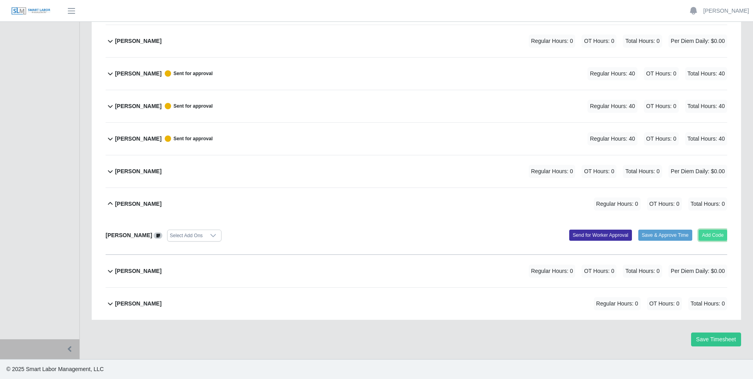
click at [701, 234] on button "Add Code" at bounding box center [712, 234] width 29 height 11
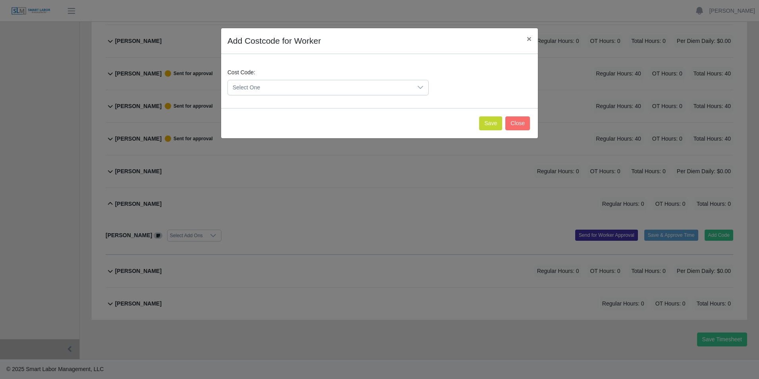
click at [419, 86] on icon at bounding box center [420, 87] width 6 height 6
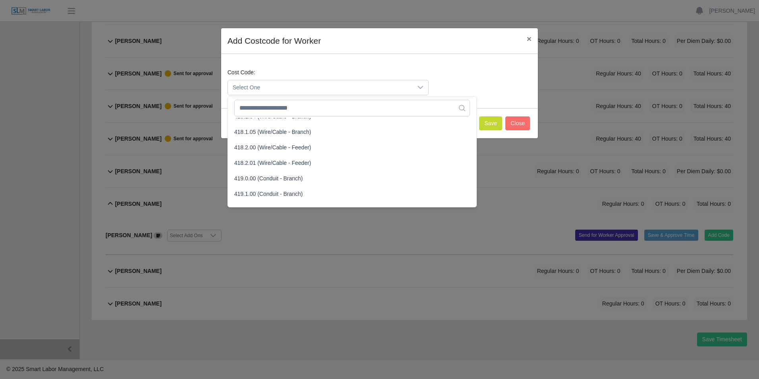
scroll to position [397, 0]
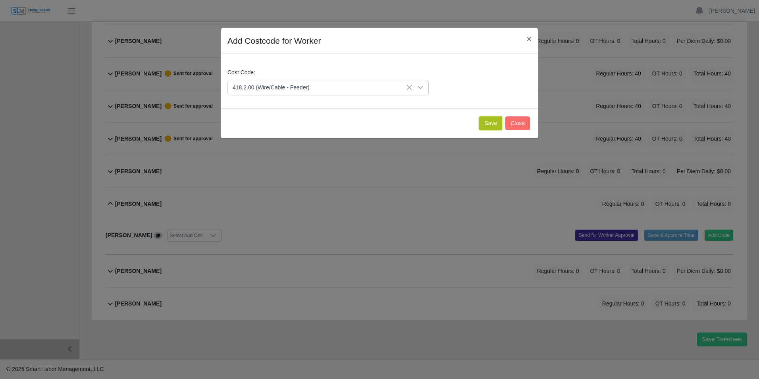
click at [487, 125] on button "Save" at bounding box center [490, 123] width 23 height 14
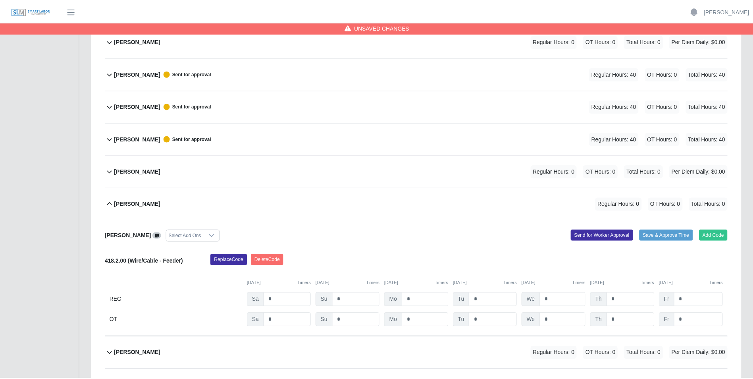
scroll to position [421, 0]
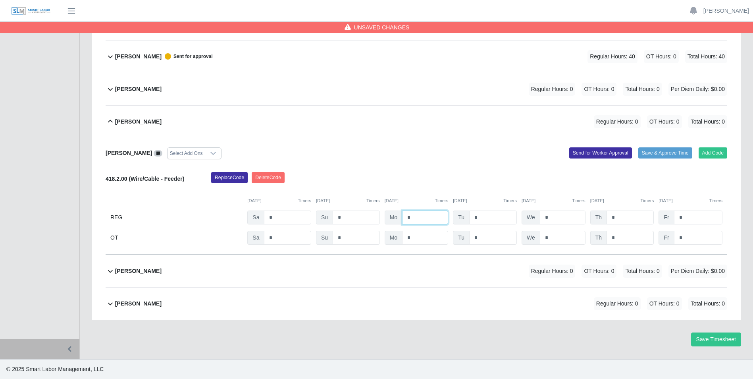
click at [422, 219] on input "*" at bounding box center [425, 217] width 46 height 14
type input "**"
click at [489, 217] on input "*" at bounding box center [493, 217] width 48 height 14
type input "**"
click at [556, 217] on input "*" at bounding box center [563, 217] width 46 height 14
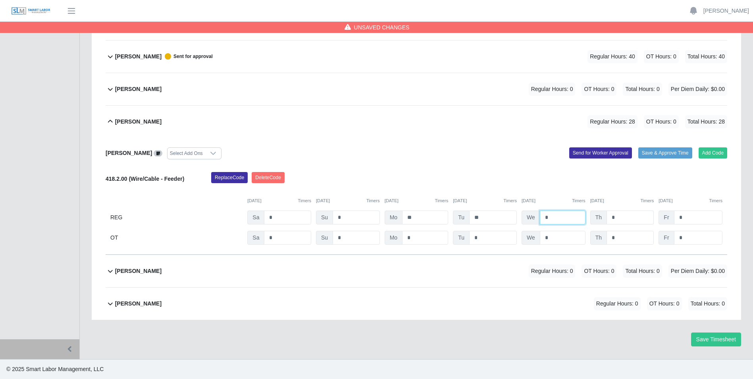
type input "*"
click at [621, 216] on input "*" at bounding box center [629, 217] width 47 height 14
type input "*"
click at [687, 216] on input "*" at bounding box center [698, 217] width 48 height 14
type input "*"
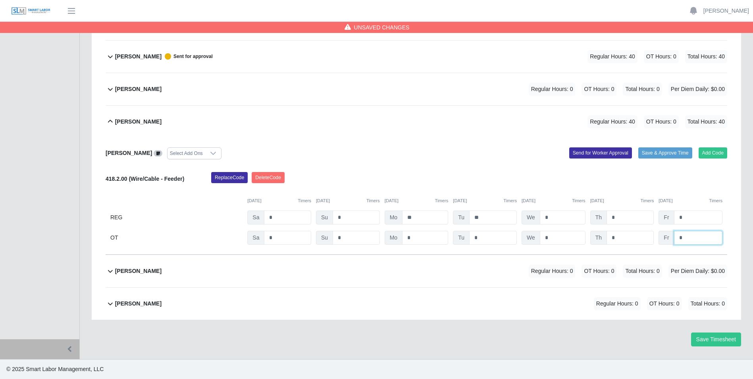
click at [690, 237] on input "*" at bounding box center [698, 238] width 48 height 14
type input "*"
click at [620, 240] on input "*" at bounding box center [629, 238] width 47 height 14
click at [600, 152] on button "Send for Worker Approval" at bounding box center [600, 152] width 63 height 11
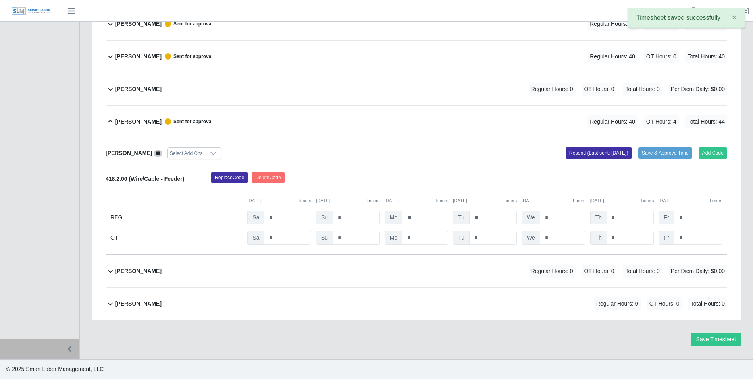
click at [110, 121] on icon at bounding box center [111, 122] width 10 height 10
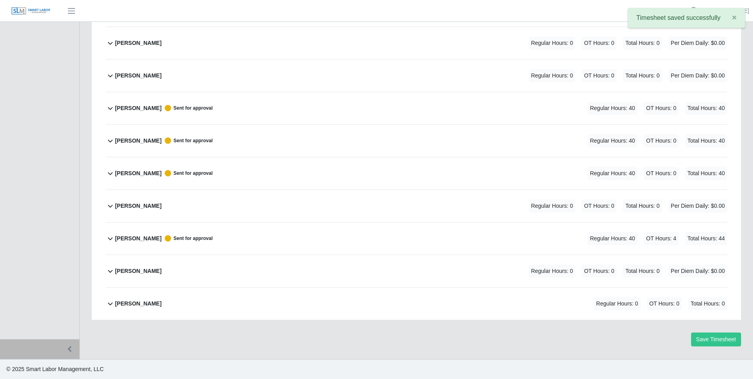
scroll to position [304, 0]
click at [110, 305] on icon at bounding box center [111, 303] width 10 height 10
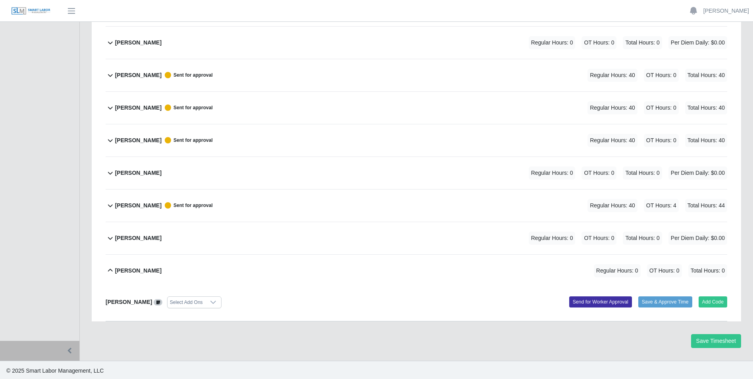
scroll to position [339, 0]
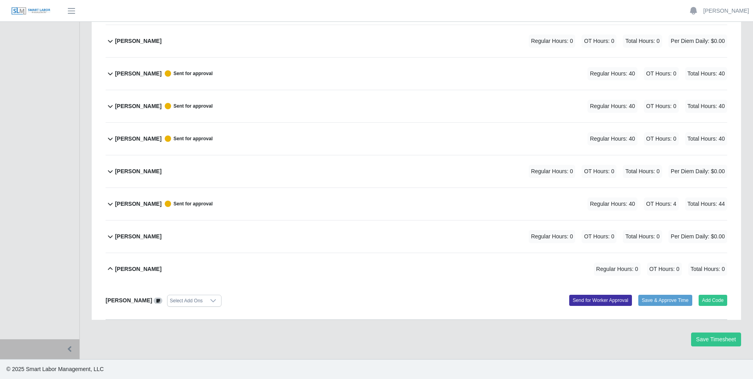
click at [109, 268] on icon at bounding box center [110, 268] width 5 height 3
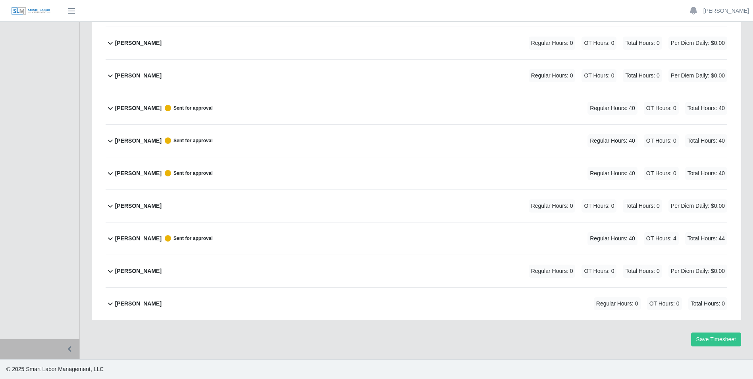
scroll to position [304, 0]
click at [112, 303] on icon at bounding box center [110, 303] width 5 height 3
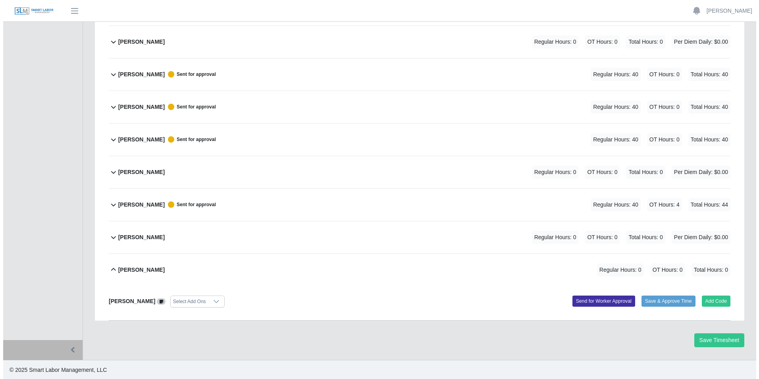
scroll to position [339, 0]
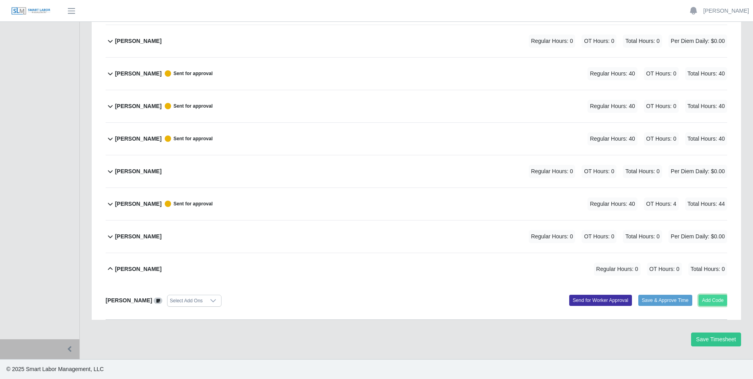
click at [713, 300] on button "Add Code" at bounding box center [712, 299] width 29 height 11
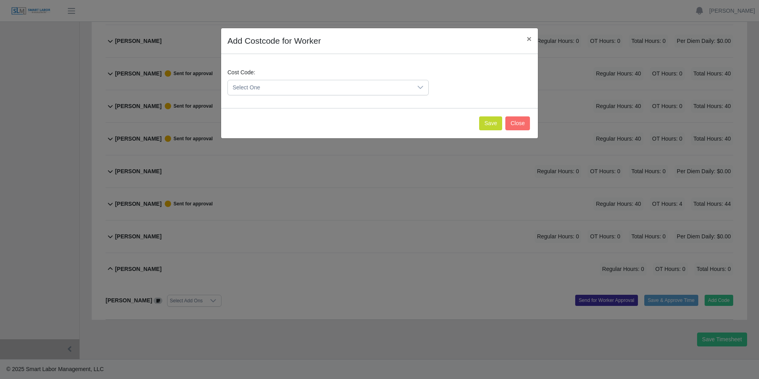
click at [420, 88] on icon at bounding box center [420, 87] width 6 height 3
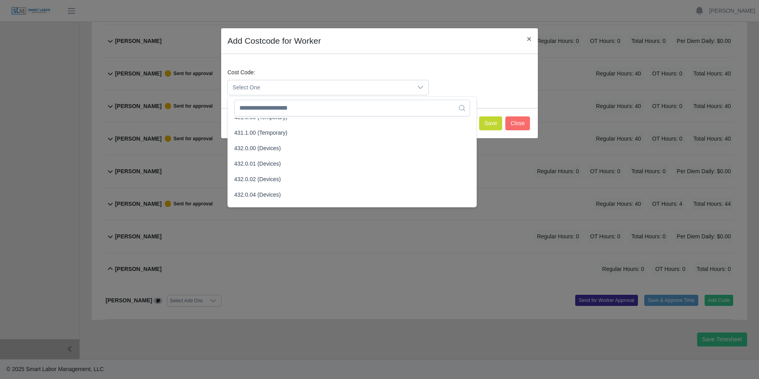
scroll to position [833, 0]
click at [245, 145] on span "431.1.00 (Temporary)" at bounding box center [260, 144] width 53 height 8
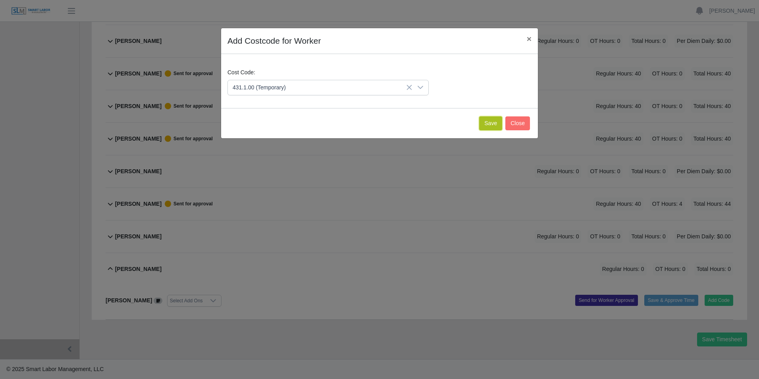
click at [495, 122] on button "Save" at bounding box center [490, 123] width 23 height 14
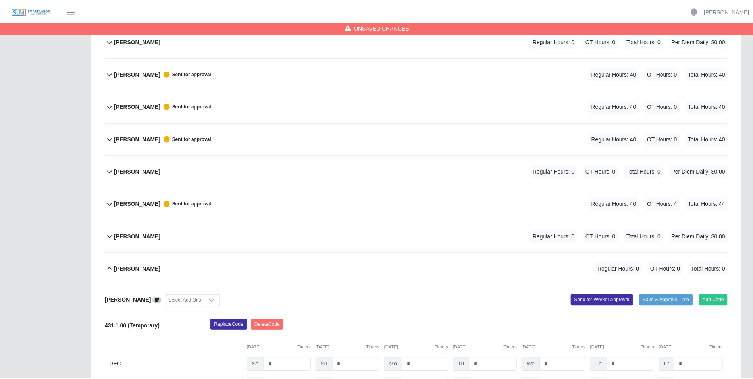
scroll to position [421, 0]
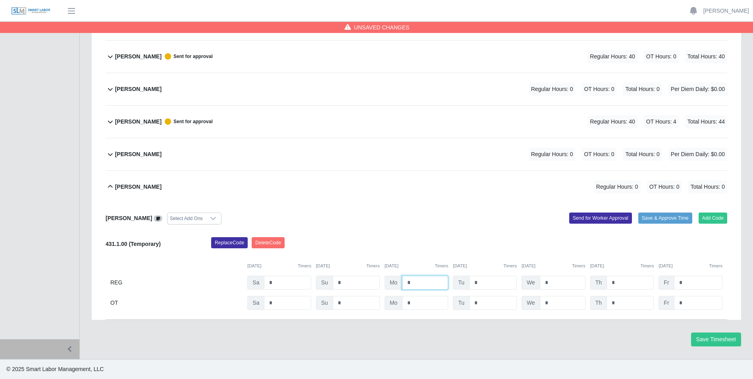
click at [420, 284] on input "*" at bounding box center [425, 282] width 46 height 14
type input "*"
click at [490, 282] on input "*" at bounding box center [493, 282] width 48 height 14
type input "*"
click at [555, 286] on input "*" at bounding box center [563, 282] width 46 height 14
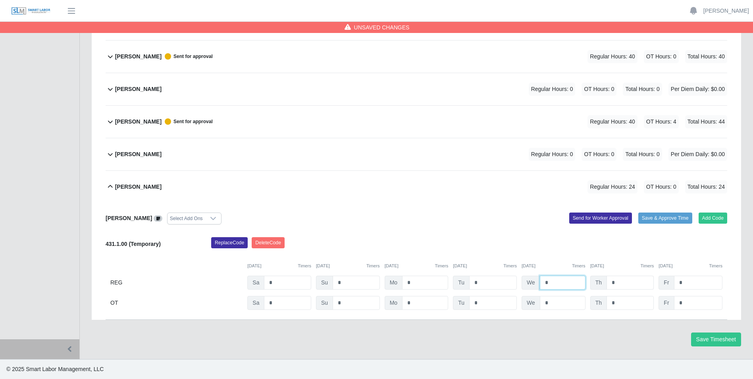
type input "*"
click at [623, 283] on input "*" at bounding box center [629, 282] width 47 height 14
type input "*"
click at [693, 283] on input "*" at bounding box center [698, 282] width 48 height 14
type input "*"
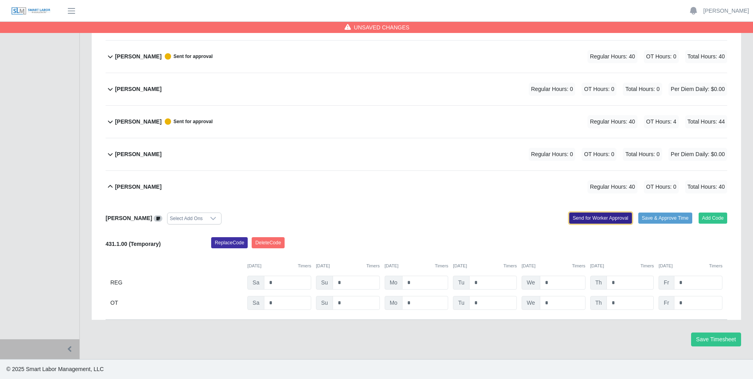
click at [589, 217] on button "Send for Worker Approval" at bounding box center [600, 217] width 63 height 11
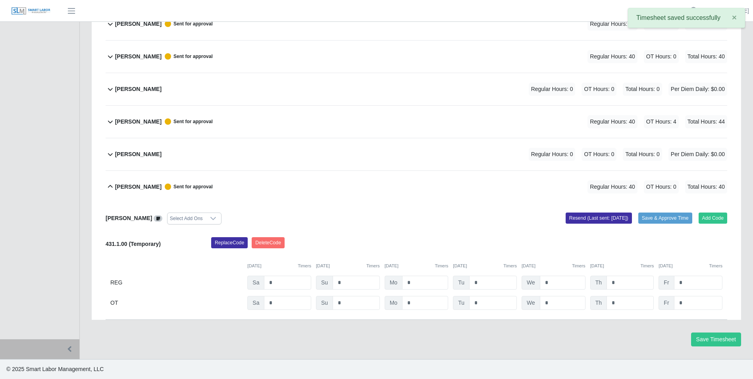
click at [110, 184] on icon at bounding box center [111, 187] width 10 height 10
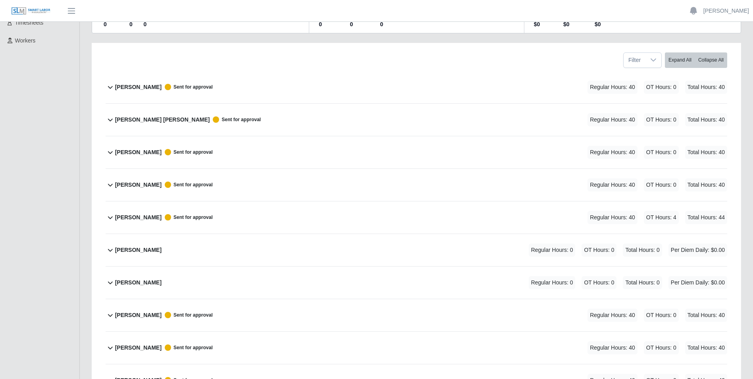
scroll to position [0, 0]
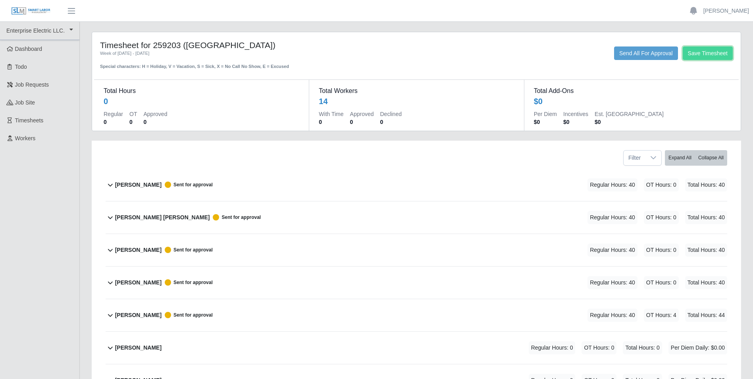
click at [705, 50] on button "Save Timesheet" at bounding box center [707, 52] width 50 height 13
click at [728, 11] on link "[PERSON_NAME]" at bounding box center [726, 11] width 46 height 8
click at [705, 54] on link "Logout" at bounding box center [716, 55] width 71 height 17
